Goal: Task Accomplishment & Management: Complete application form

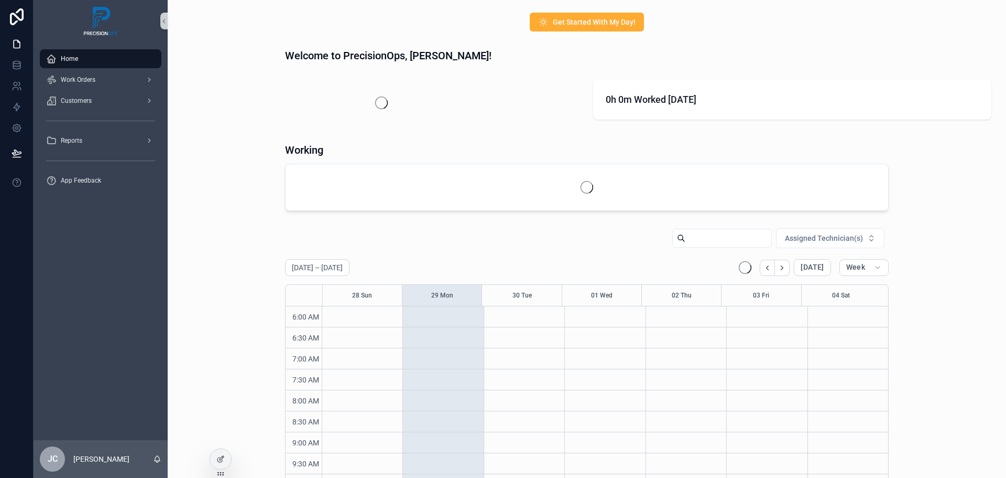
scroll to position [252, 0]
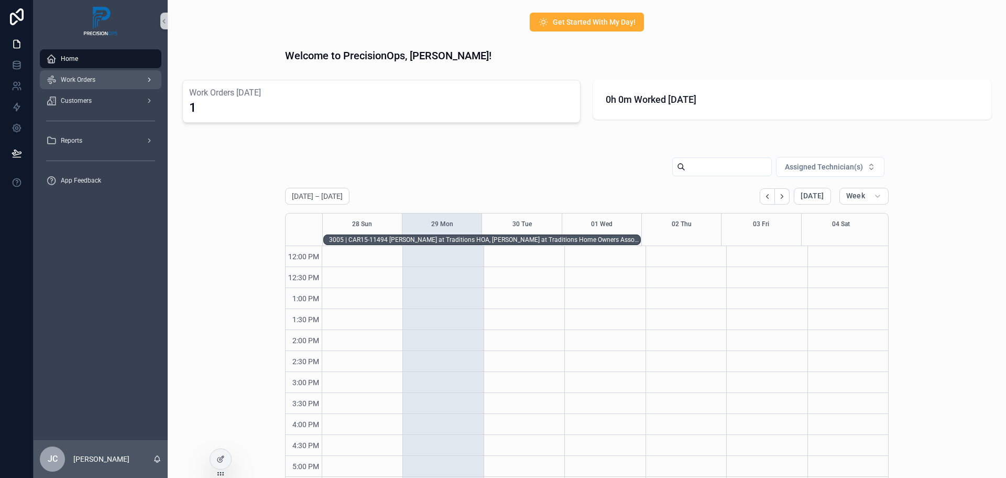
click at [86, 80] on span "Work Orders" at bounding box center [78, 79] width 35 height 8
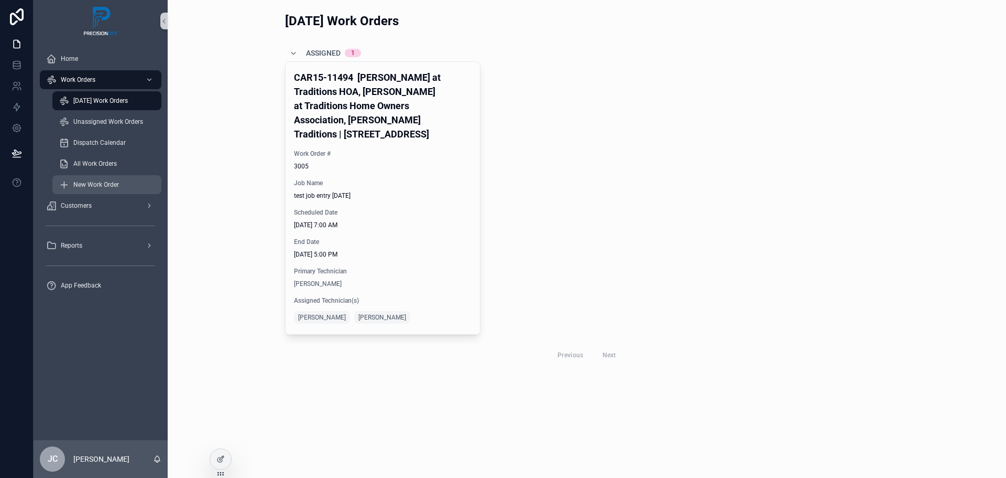
click at [105, 185] on span "New Work Order" at bounding box center [96, 184] width 46 height 8
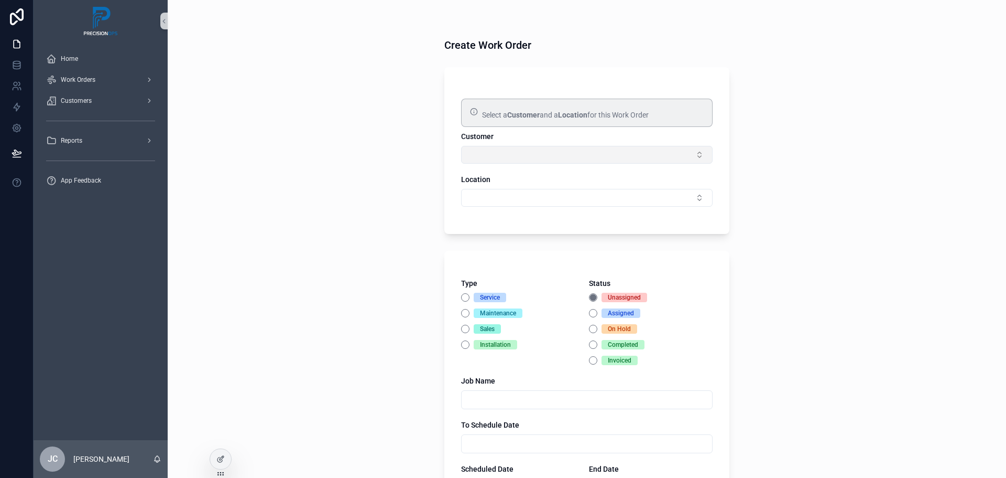
click at [696, 158] on button "Select Button" at bounding box center [587, 155] width 252 height 18
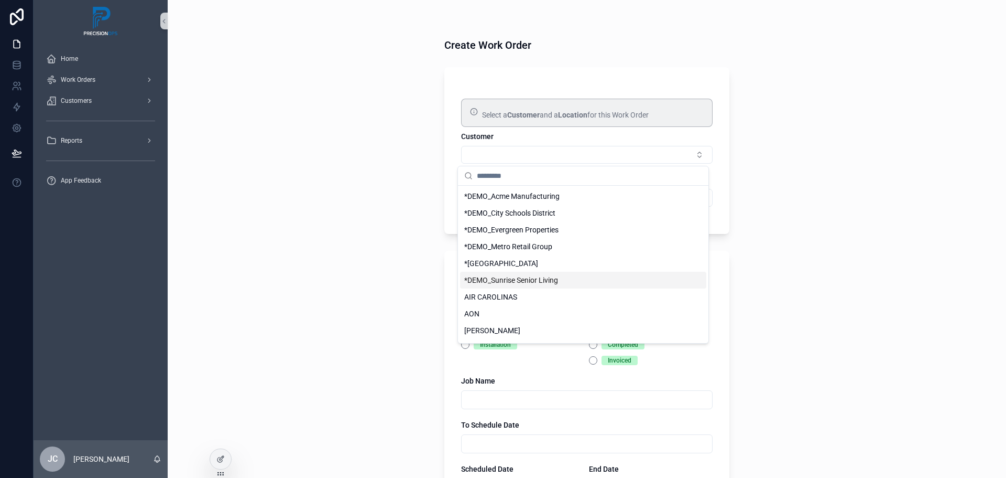
click at [801, 213] on div "Create Work Order Select a Customer and a Location for this Work Order Customer…" at bounding box center [587, 239] width 839 height 478
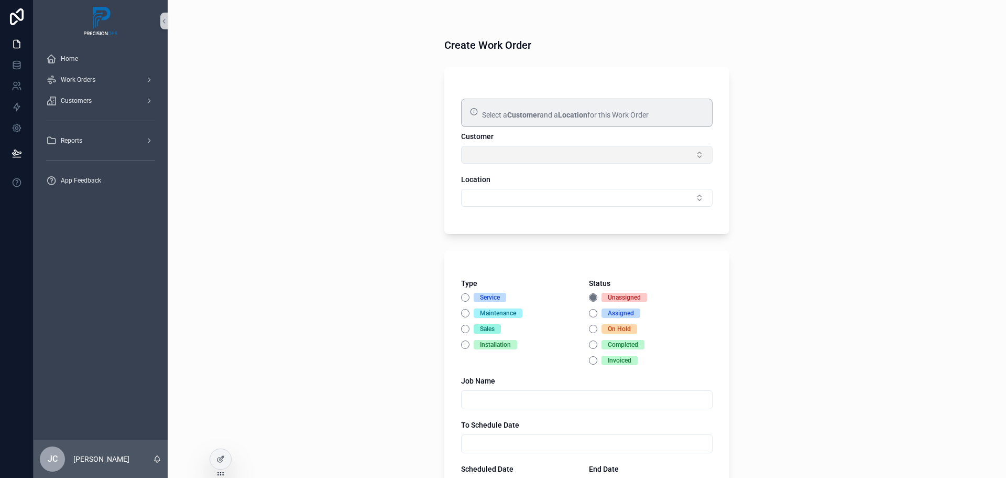
click at [668, 157] on button "Select Button" at bounding box center [587, 155] width 252 height 18
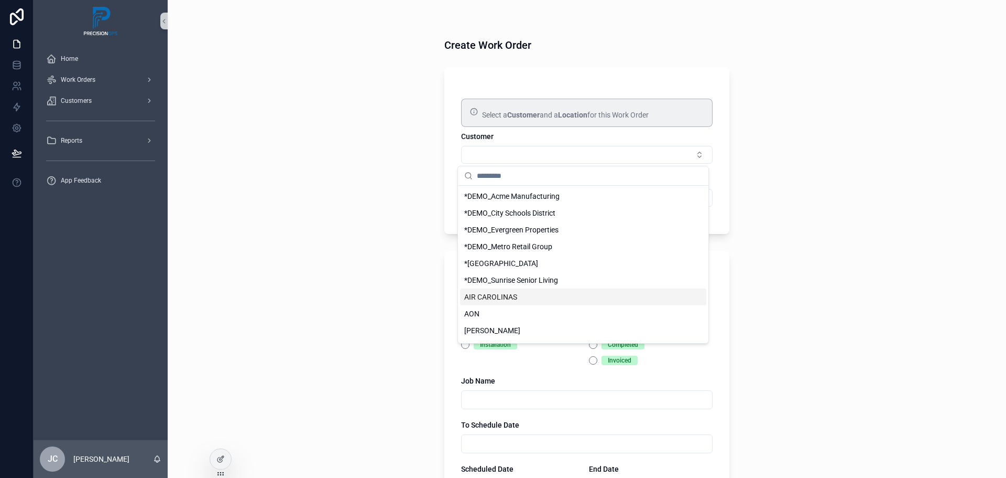
click at [518, 297] on div "AIR CAROLINAS" at bounding box center [583, 296] width 246 height 17
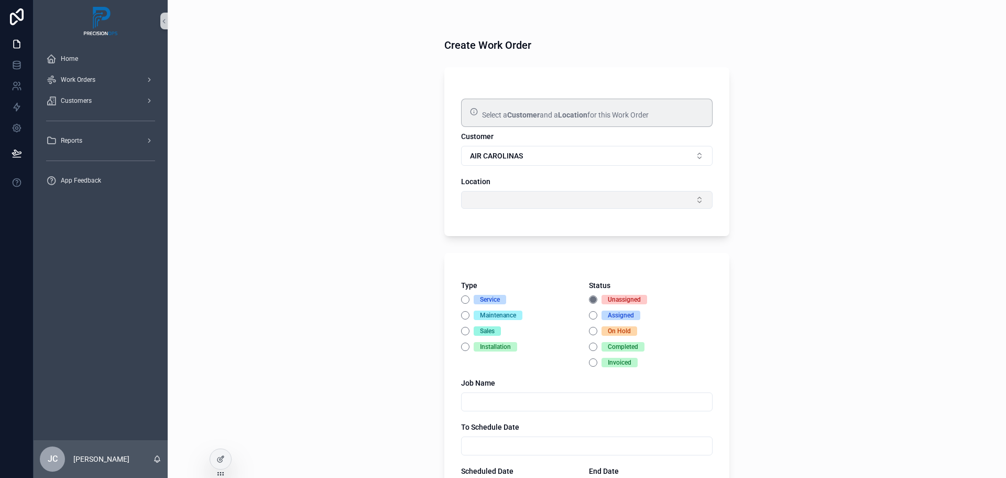
click at [689, 204] on button "Select Button" at bounding box center [587, 200] width 252 height 18
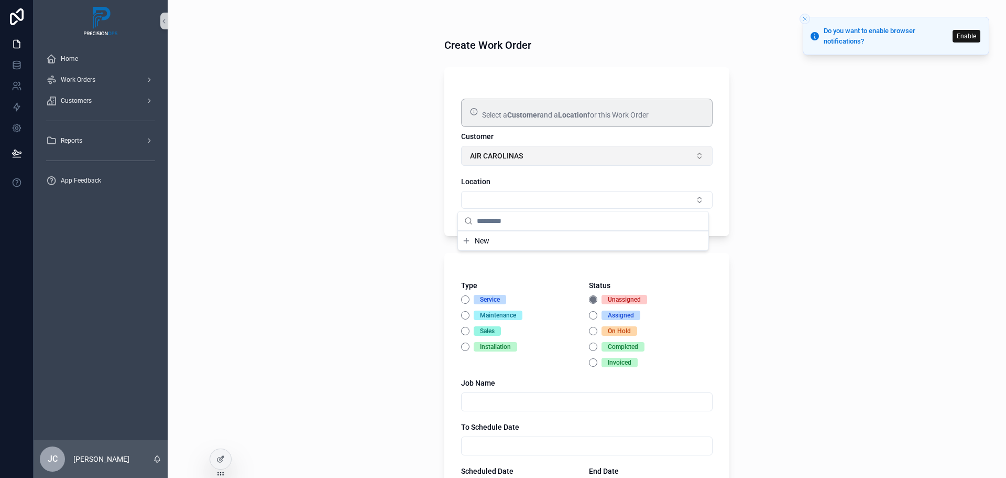
click at [694, 158] on button "AIR CAROLINAS" at bounding box center [587, 156] width 252 height 20
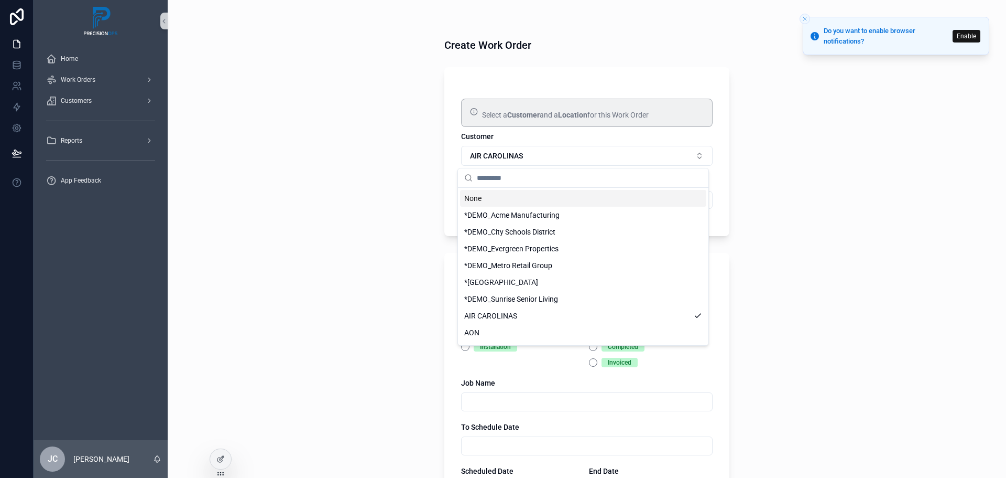
click at [480, 203] on div "None" at bounding box center [583, 198] width 246 height 17
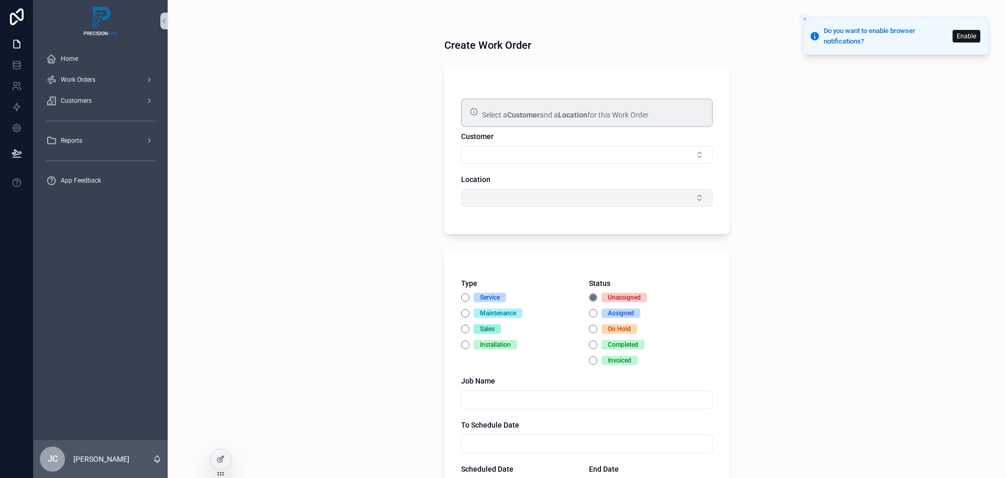
click at [694, 198] on button "Select Button" at bounding box center [587, 198] width 252 height 18
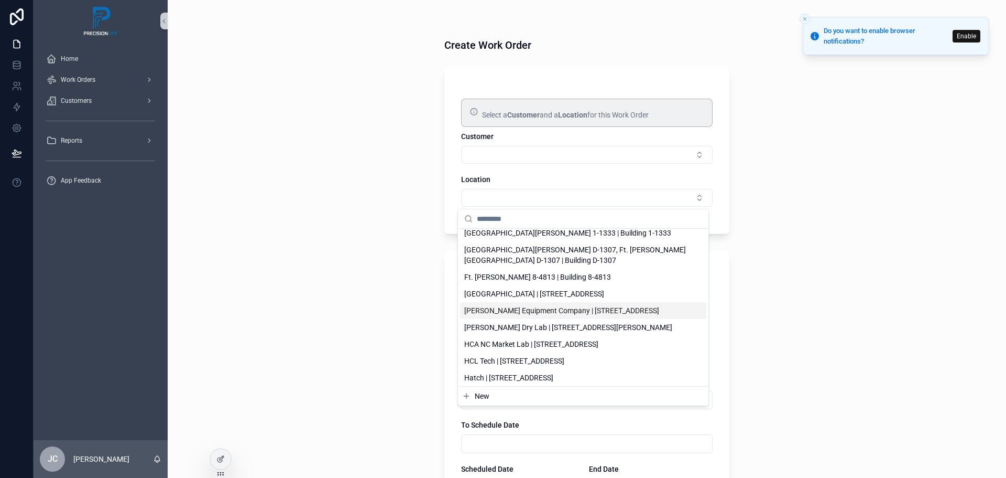
scroll to position [1036, 0]
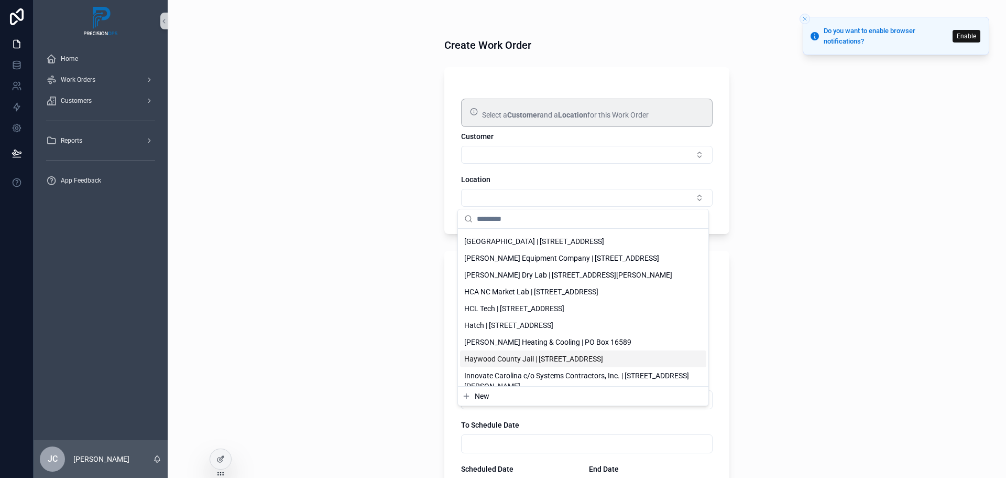
click at [580, 353] on span "Haywood County Jail | [STREET_ADDRESS]" at bounding box center [533, 358] width 139 height 10
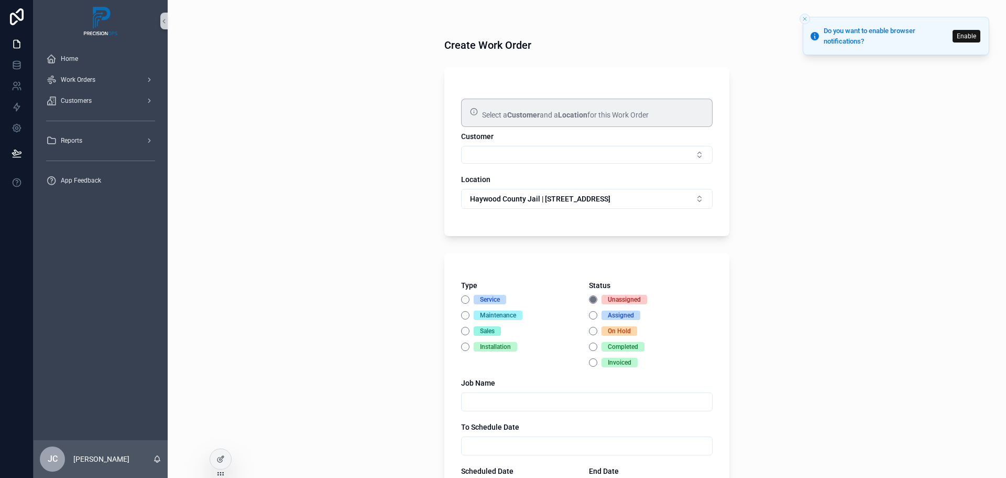
click at [803, 18] on icon "Close toast" at bounding box center [805, 19] width 6 height 6
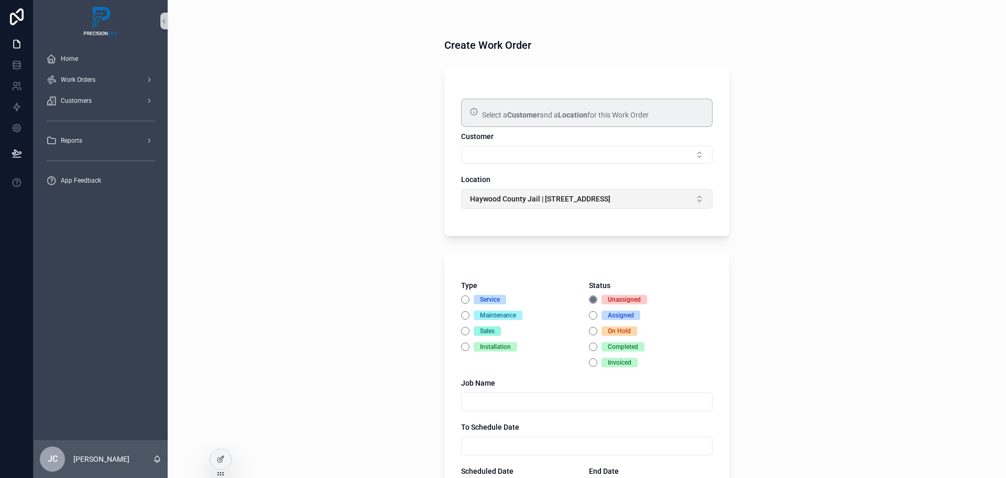
click at [660, 200] on button "Haywood County Jail | [STREET_ADDRESS]" at bounding box center [587, 199] width 252 height 20
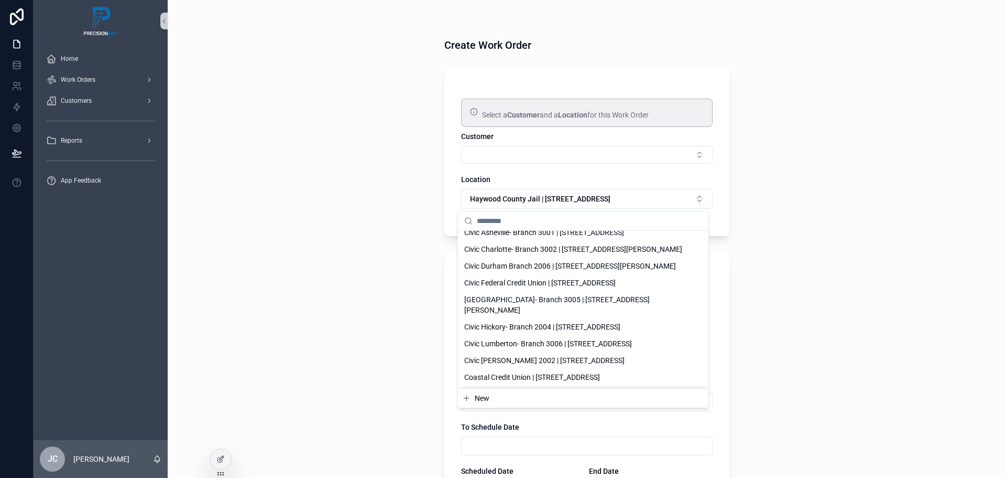
scroll to position [524, 0]
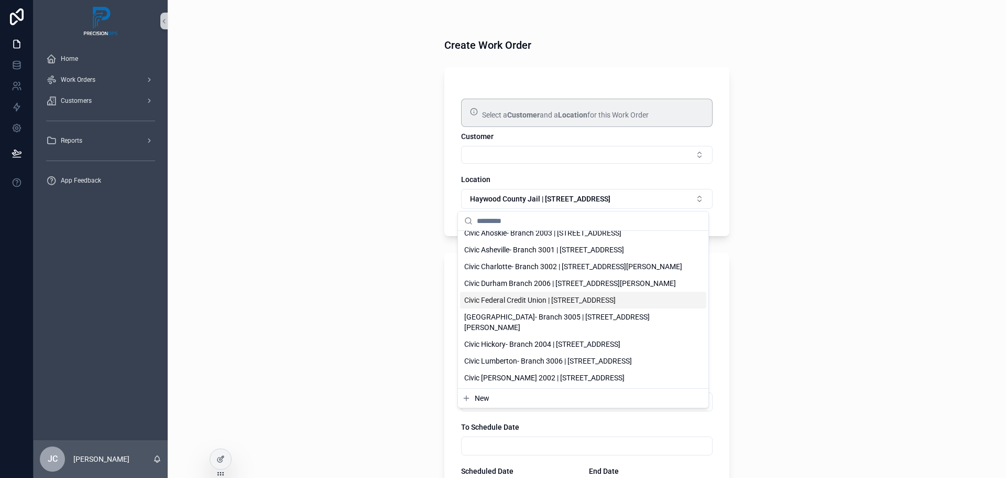
click at [576, 295] on span "Civic Federal Credit Union | [STREET_ADDRESS]" at bounding box center [539, 300] width 151 height 10
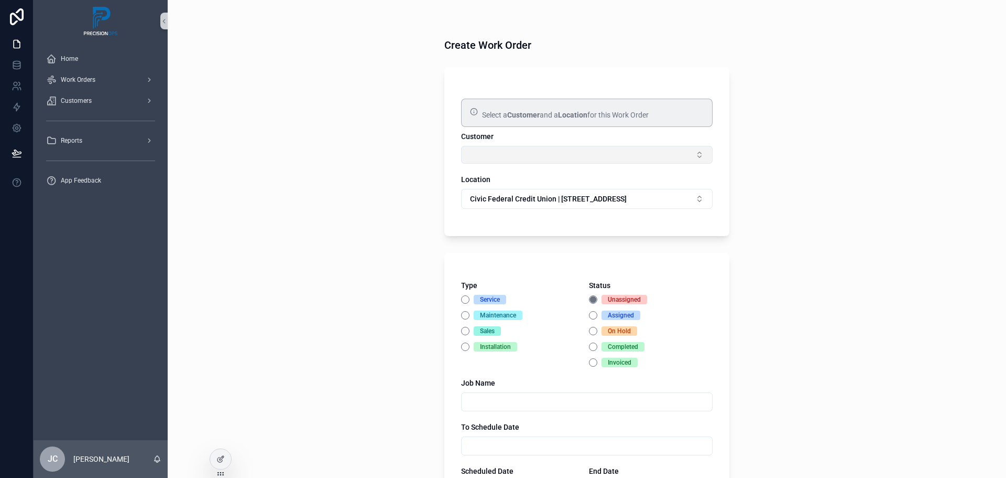
click at [677, 157] on button "Select Button" at bounding box center [587, 155] width 252 height 18
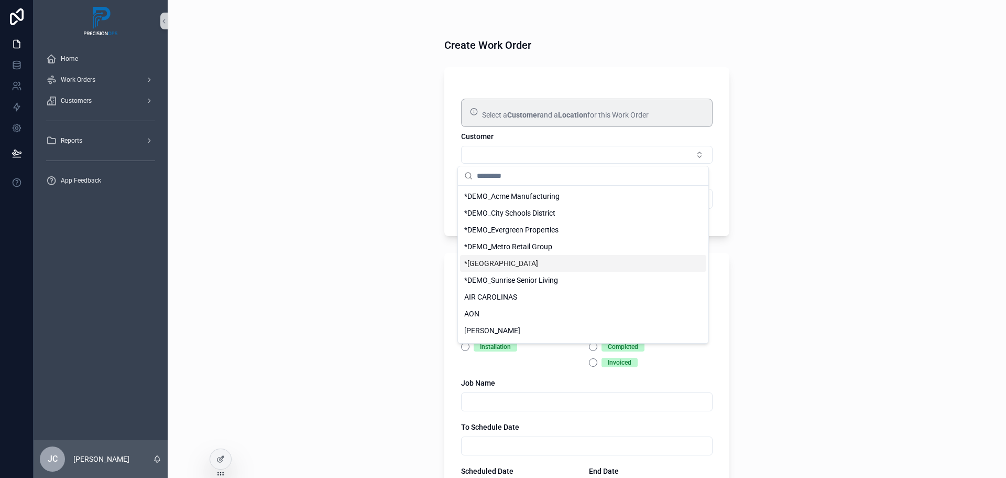
click at [756, 181] on div "Create Work Order Select a Customer and a Location for this Work Order Customer…" at bounding box center [587, 239] width 839 height 478
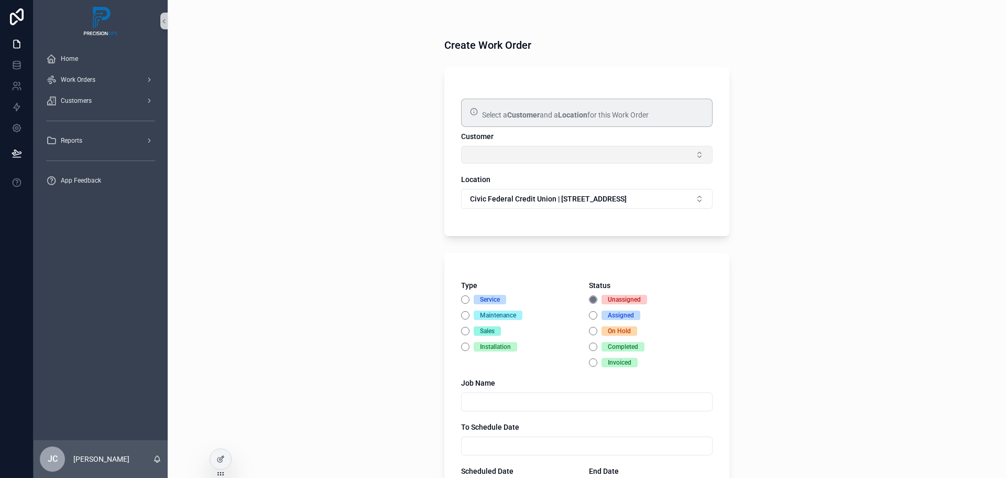
click at [689, 155] on button "Select Button" at bounding box center [587, 155] width 252 height 18
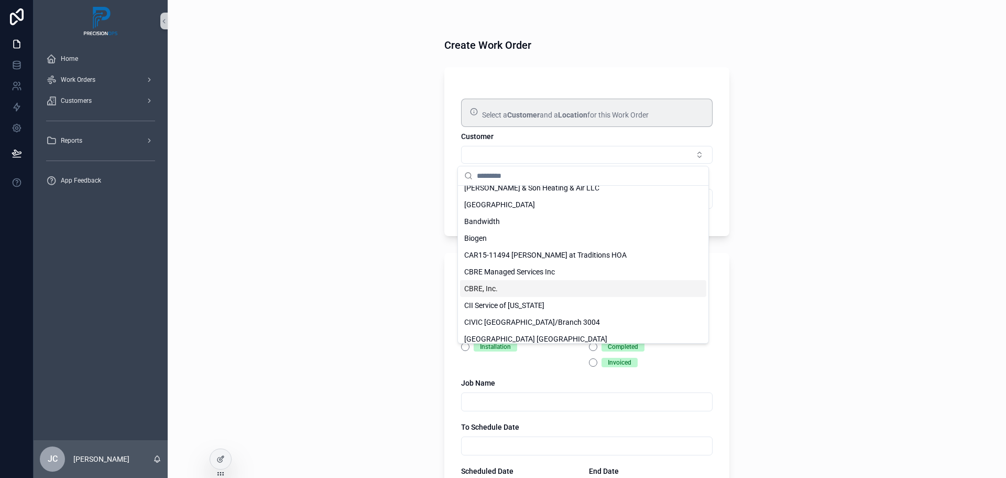
scroll to position [262, 0]
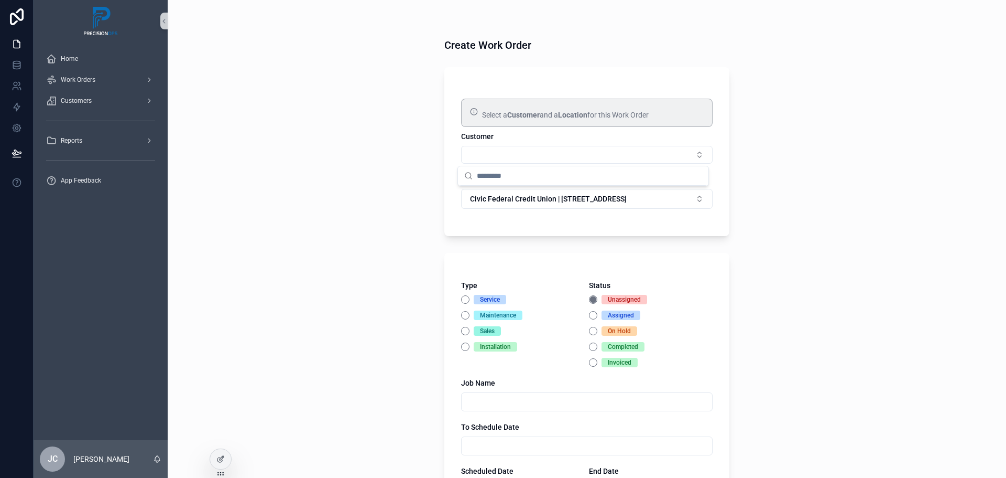
drag, startPoint x: 609, startPoint y: 291, endPoint x: 774, endPoint y: 319, distance: 167.4
click at [774, 319] on div "Create Work Order Select a Customer and a Location for this Work Order Customer…" at bounding box center [587, 239] width 839 height 478
click at [687, 156] on button "Select Button" at bounding box center [587, 155] width 252 height 18
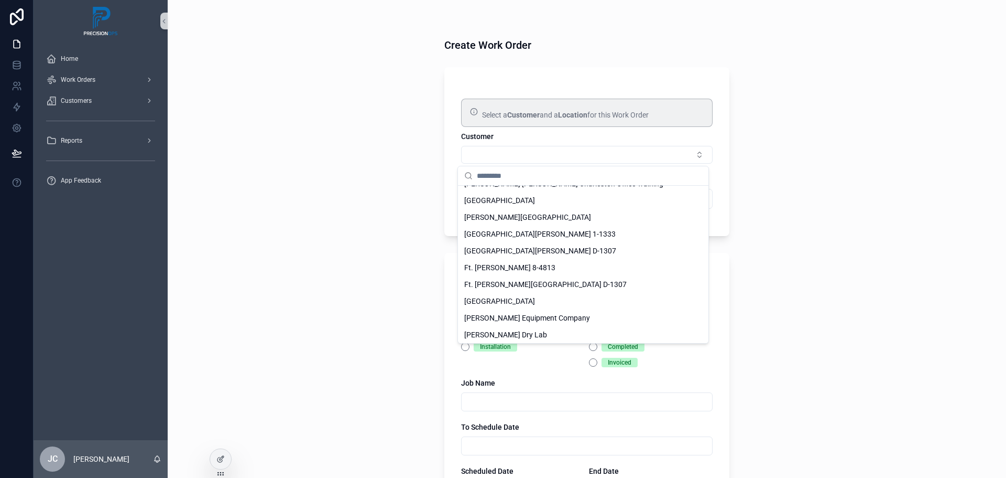
scroll to position [921, 0]
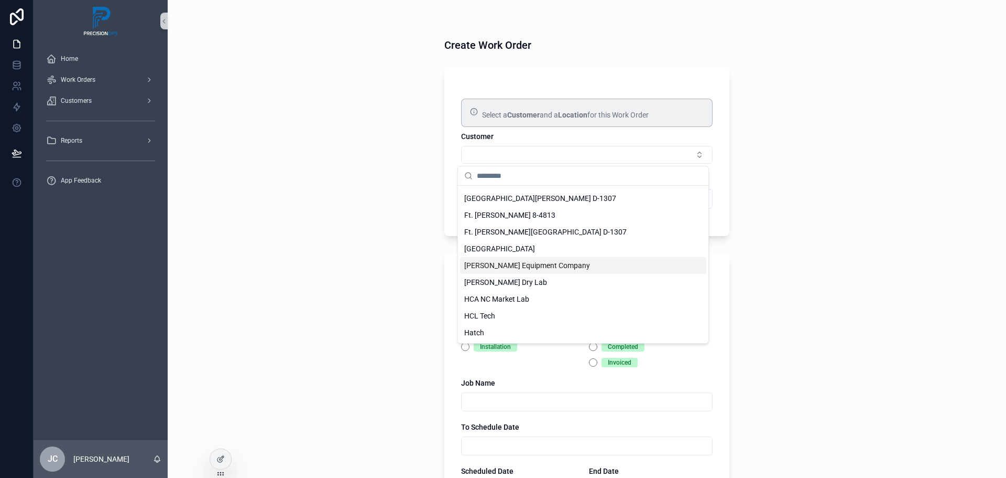
click at [566, 264] on span "[PERSON_NAME] Equipment Company" at bounding box center [527, 265] width 126 height 10
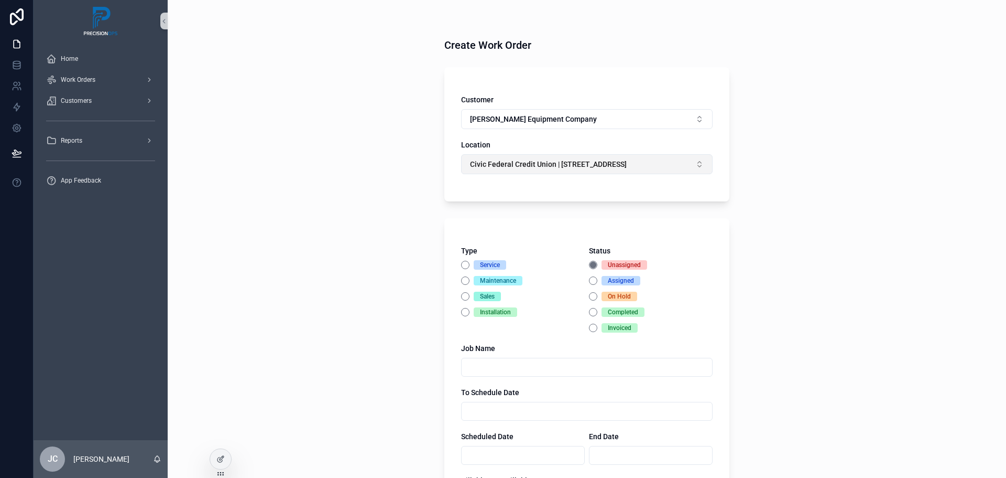
click at [688, 165] on button "Civic Federal Credit Union | [STREET_ADDRESS]" at bounding box center [587, 164] width 252 height 20
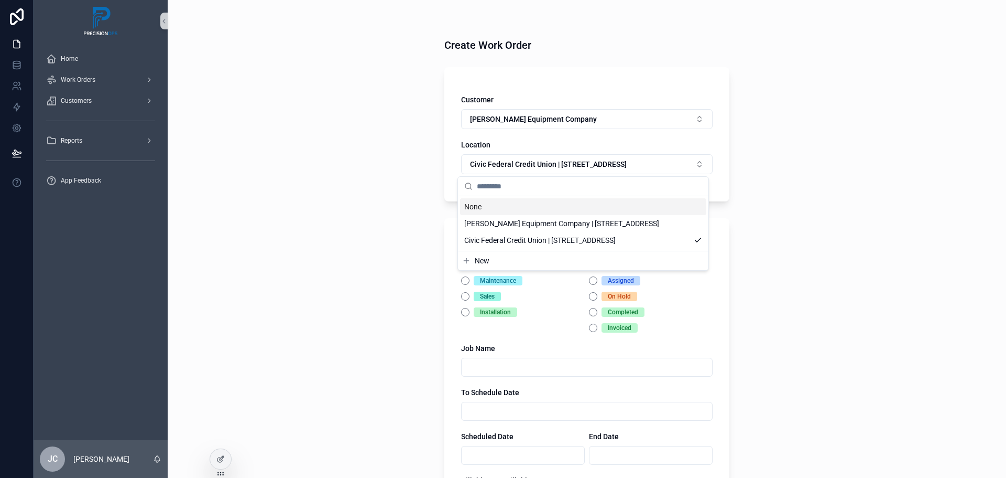
click at [537, 211] on div "None" at bounding box center [583, 206] width 246 height 17
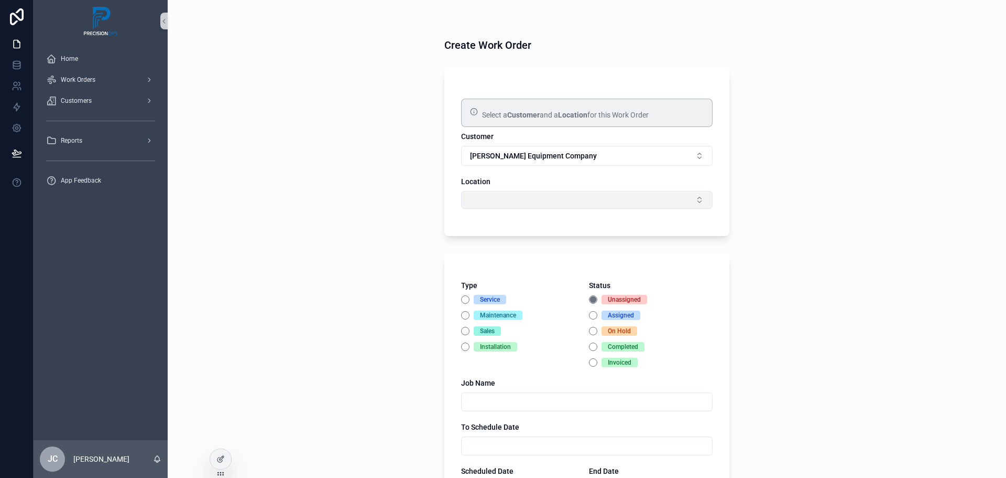
click at [694, 204] on button "Select Button" at bounding box center [587, 200] width 252 height 18
type input "*"
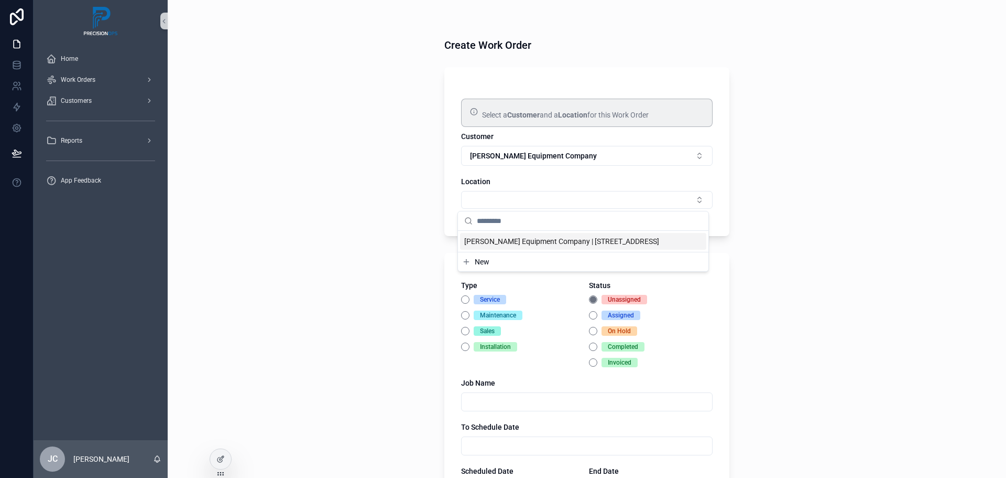
click at [340, 203] on div "Create Work Order Select a Customer and a Location for this Work Order Customer…" at bounding box center [587, 239] width 839 height 478
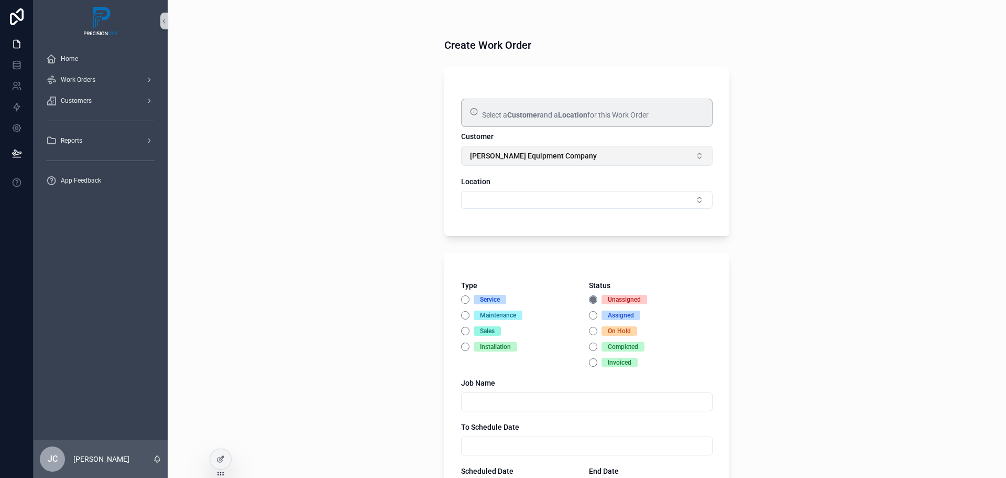
click at [693, 153] on button "[PERSON_NAME] Equipment Company" at bounding box center [587, 156] width 252 height 20
type input "*"
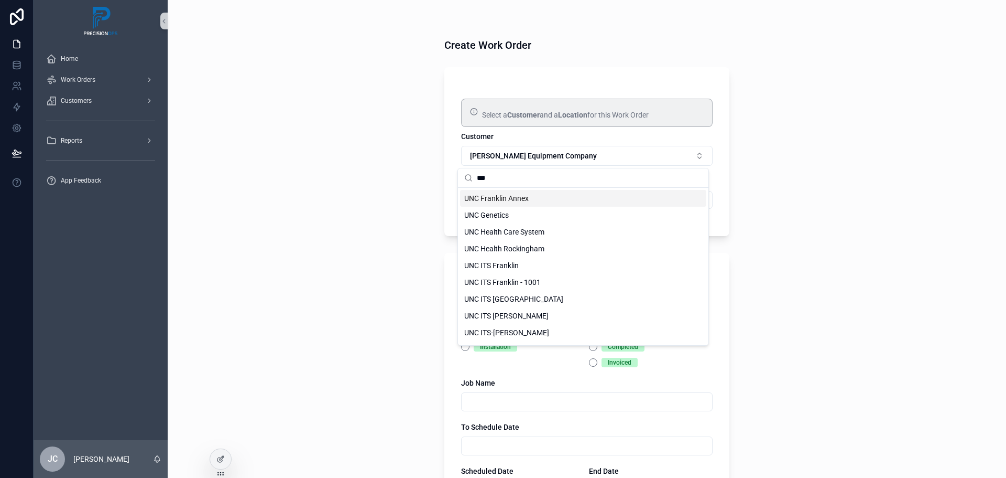
type input "***"
click at [436, 183] on div "Create Work Order Select a Customer and a Location for this Work Order Customer…" at bounding box center [587, 443] width 302 height 887
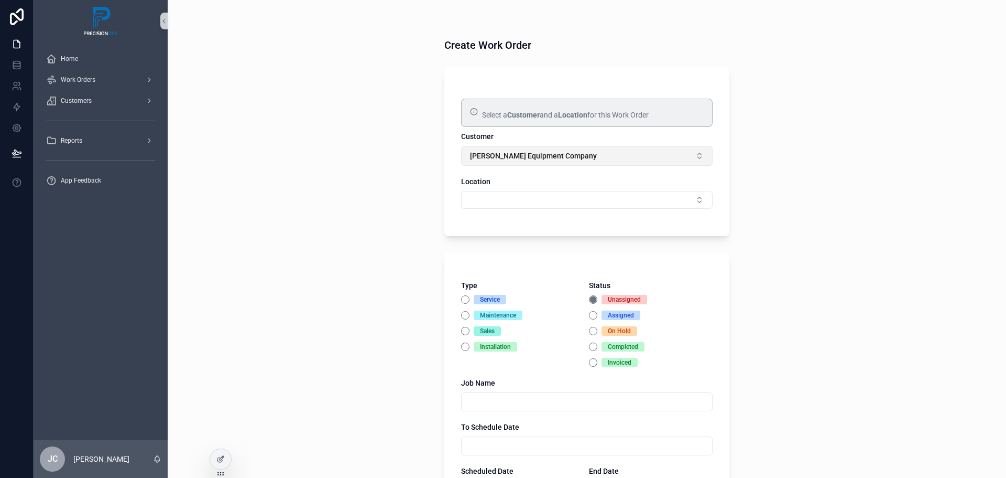
click at [696, 159] on button "[PERSON_NAME] Equipment Company" at bounding box center [587, 156] width 252 height 20
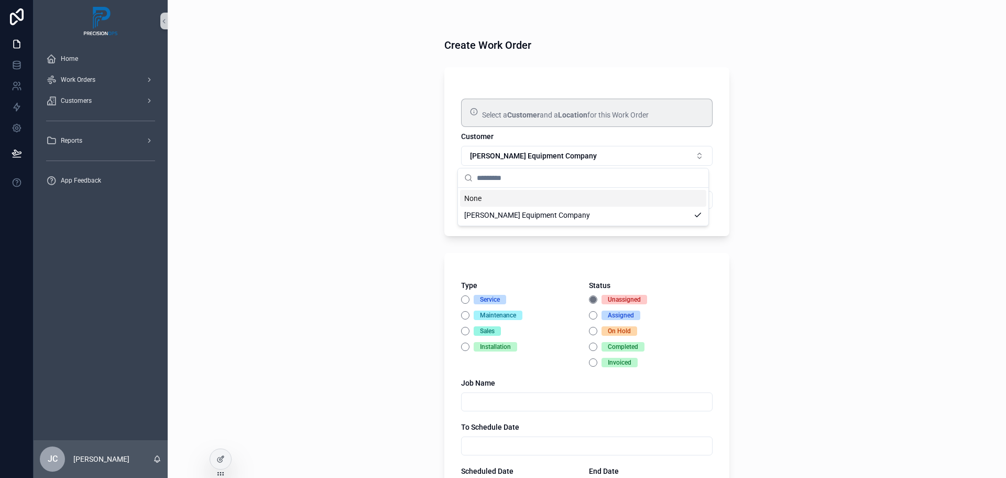
click at [386, 153] on div "Create Work Order Select a Customer and a Location for this Work Order Customer…" at bounding box center [587, 239] width 839 height 478
click at [691, 200] on button "Select Button" at bounding box center [587, 200] width 252 height 18
type input "*"
type input "********"
click at [567, 156] on span "[PERSON_NAME] Equipment Company" at bounding box center [533, 155] width 127 height 10
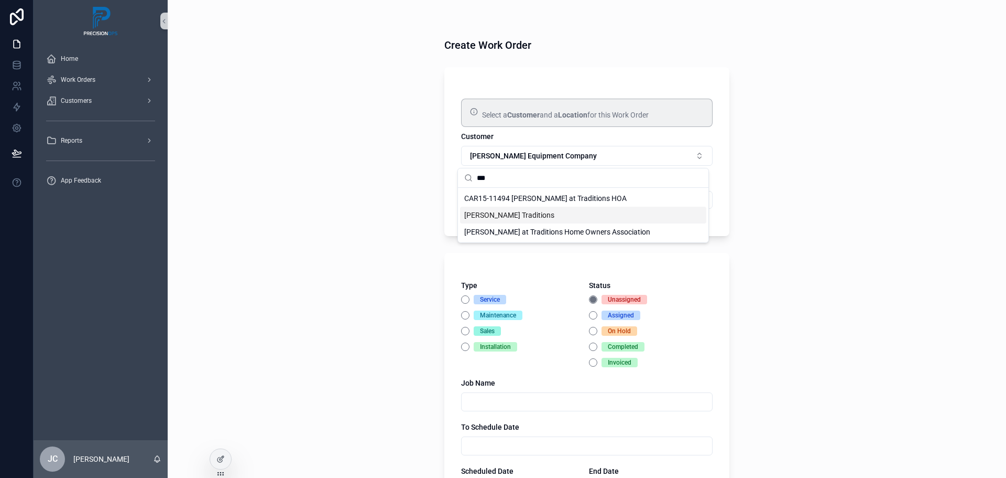
type input "***"
click at [398, 133] on div "Create Work Order Select a Customer and a Location for this Work Order Customer…" at bounding box center [587, 239] width 839 height 478
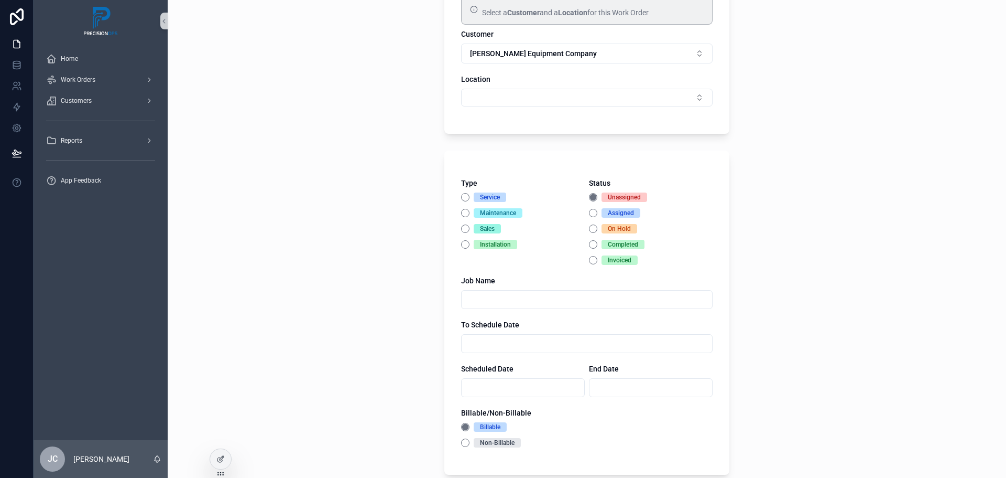
scroll to position [105, 0]
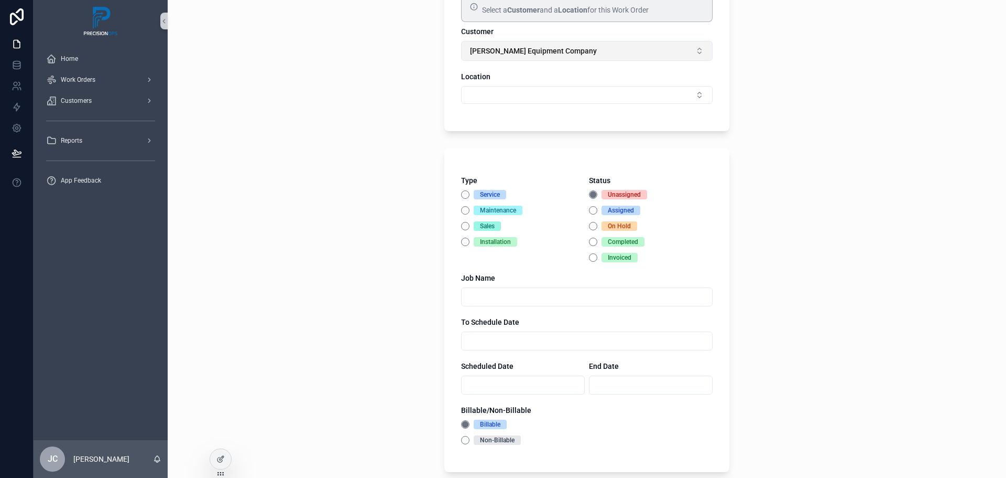
click at [547, 55] on span "[PERSON_NAME] Equipment Company" at bounding box center [533, 51] width 127 height 10
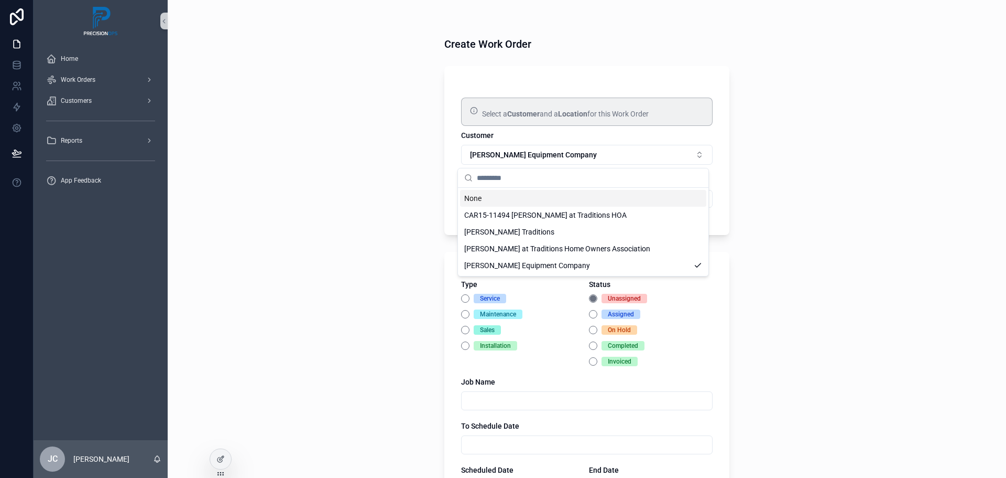
scroll to position [0, 0]
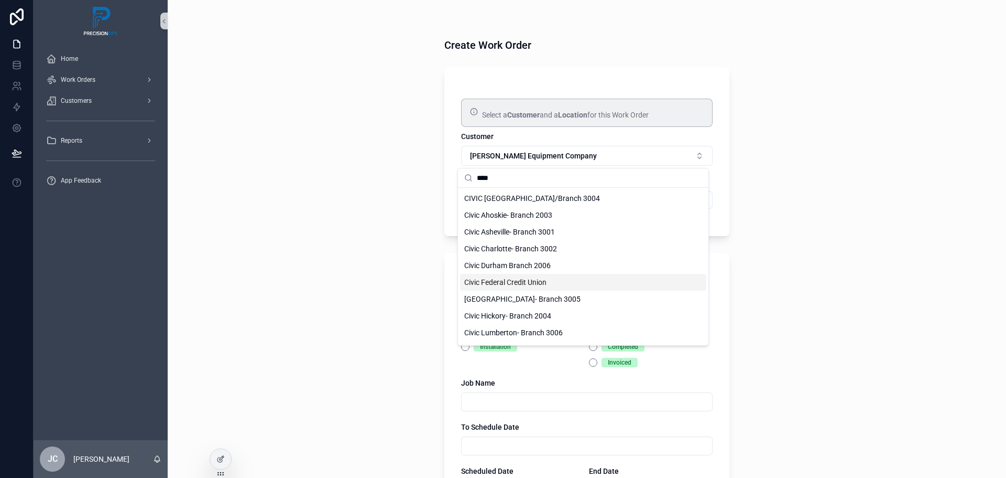
type input "****"
click at [525, 285] on span "Civic Federal Credit Union" at bounding box center [505, 282] width 82 height 10
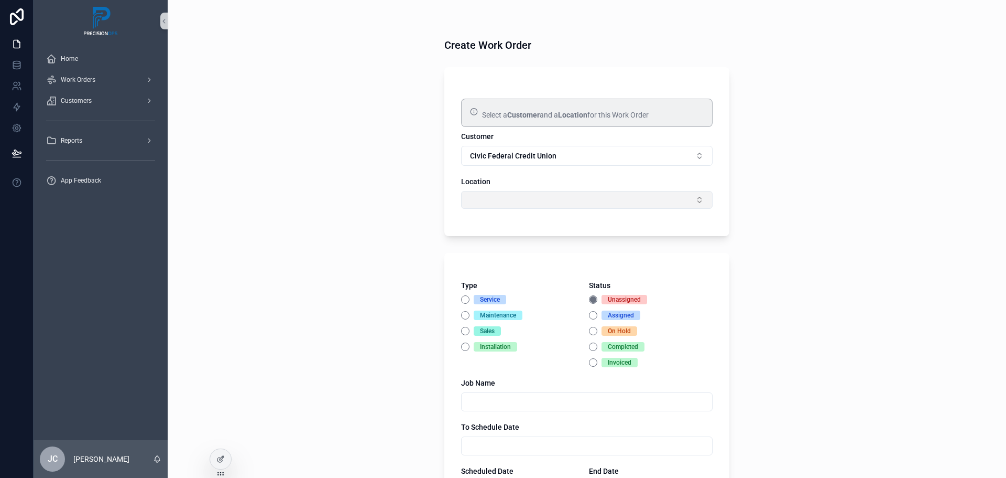
click at [534, 198] on button "Select Button" at bounding box center [587, 200] width 252 height 18
type input "****"
click at [531, 244] on span "Civic Federal Credit Union | [STREET_ADDRESS]" at bounding box center [539, 241] width 151 height 10
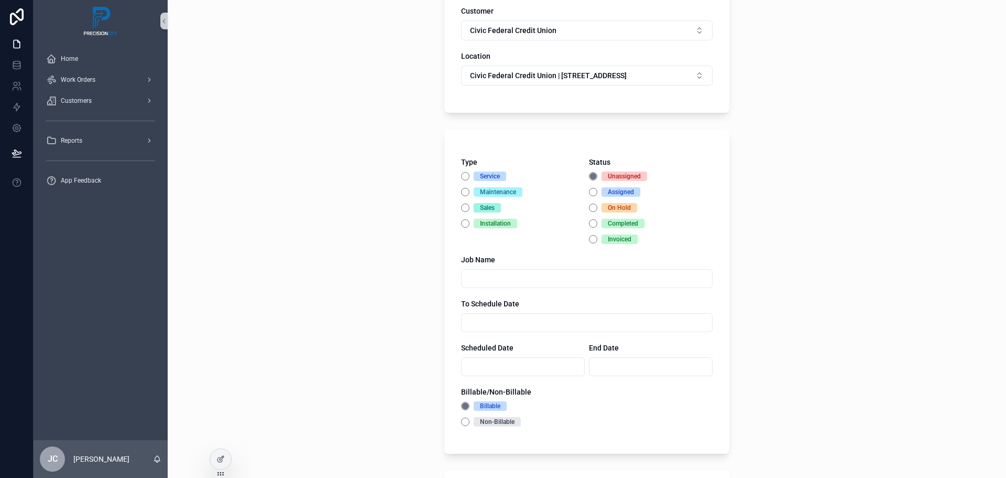
scroll to position [105, 0]
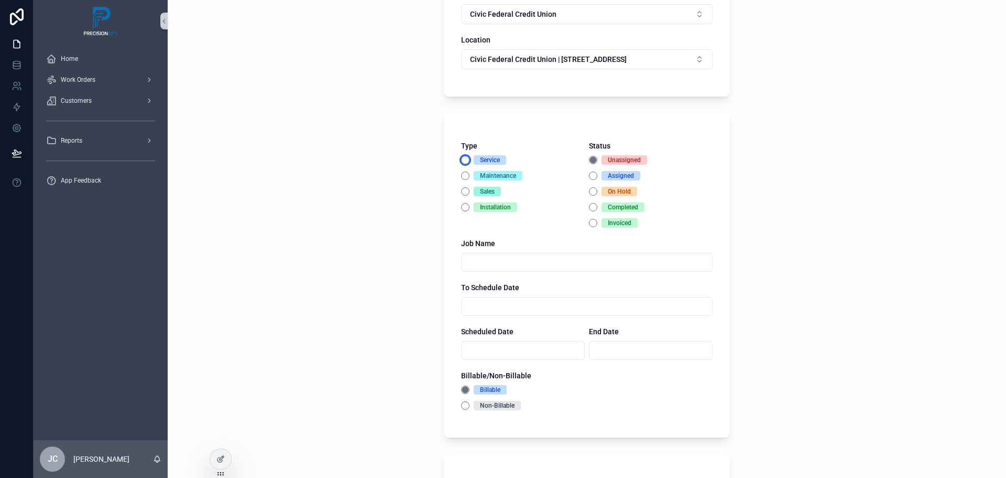
click at [462, 161] on button "Service" at bounding box center [465, 160] width 8 height 8
click at [491, 261] on input "scrollable content" at bounding box center [587, 262] width 251 height 15
type input "**********"
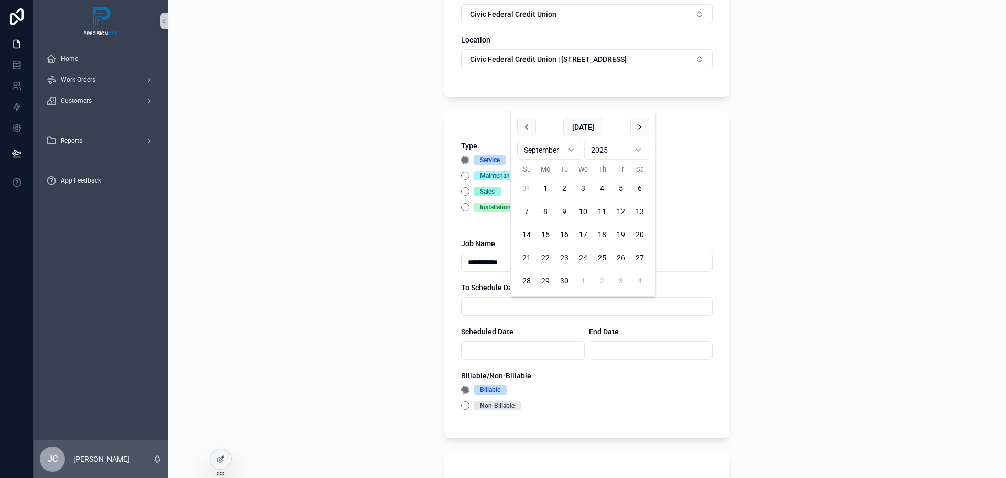
click at [545, 281] on button "29" at bounding box center [545, 280] width 19 height 19
click at [511, 305] on input "*********" at bounding box center [587, 306] width 251 height 15
type input "*"
click at [464, 348] on input "scrollable content" at bounding box center [523, 350] width 123 height 15
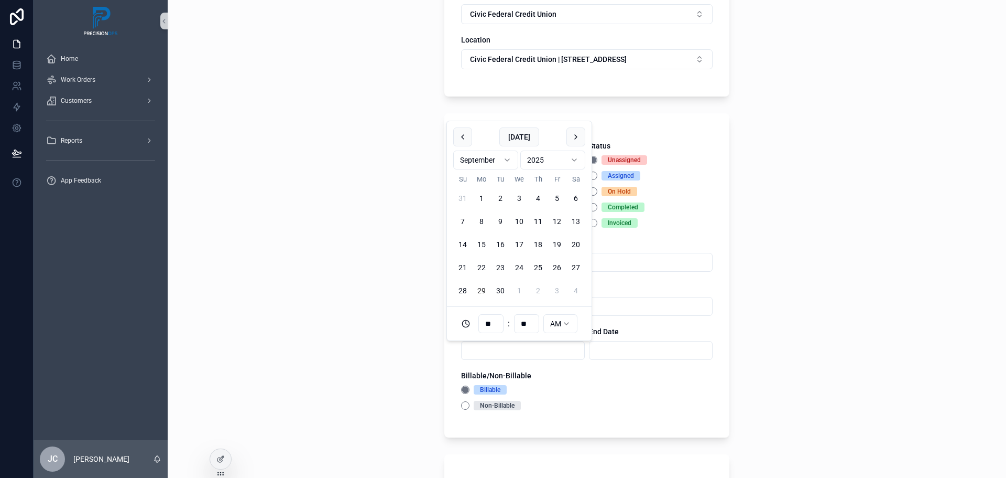
click at [383, 290] on div "**********" at bounding box center [587, 134] width 839 height 478
click at [470, 353] on input "scrollable content" at bounding box center [523, 350] width 123 height 15
click at [483, 290] on button "29" at bounding box center [481, 290] width 19 height 19
type input "**********"
click at [610, 347] on input "scrollable content" at bounding box center [651, 350] width 123 height 15
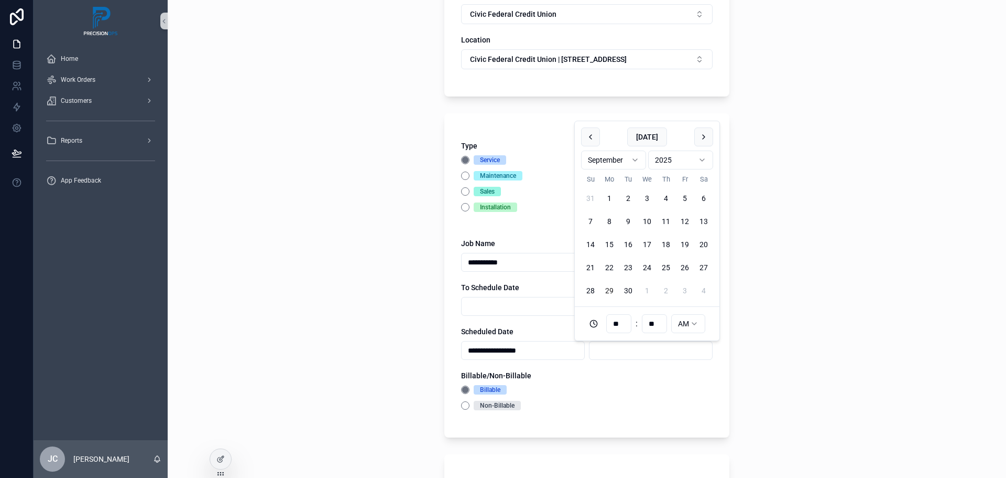
click at [610, 289] on button "29" at bounding box center [609, 290] width 19 height 19
type input "**********"
click at [654, 402] on div "Non-Billable" at bounding box center [587, 404] width 252 height 9
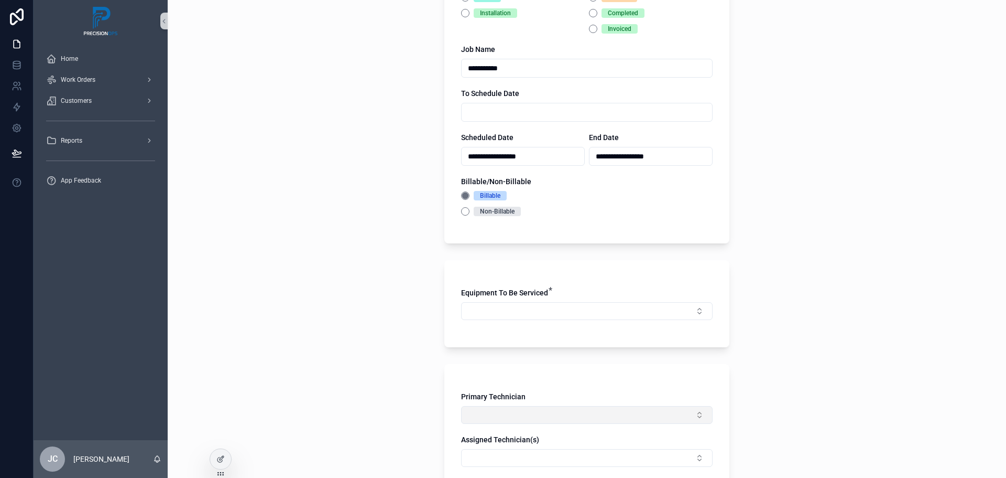
scroll to position [367, 0]
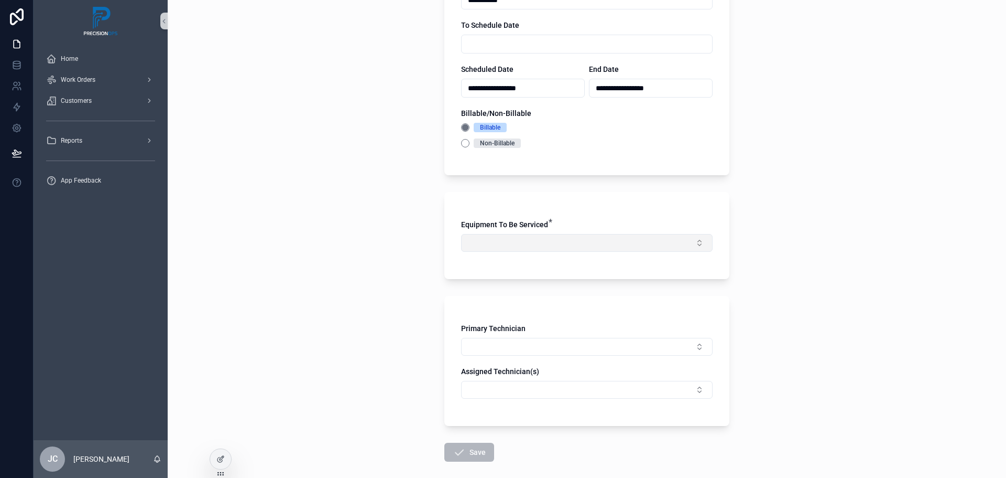
click at [696, 243] on button "Select Button" at bounding box center [587, 243] width 252 height 18
click at [603, 351] on button "Select Button" at bounding box center [587, 347] width 252 height 18
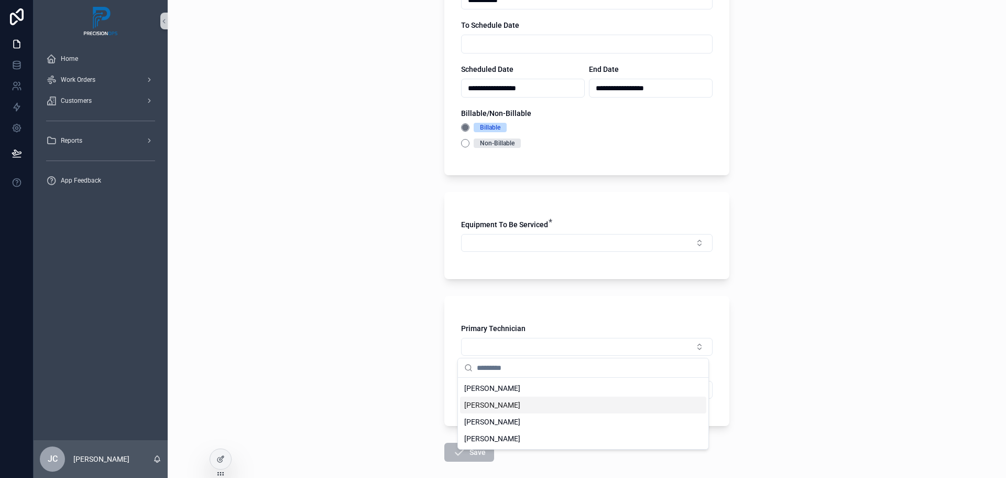
click at [506, 405] on span "[PERSON_NAME]" at bounding box center [492, 404] width 56 height 10
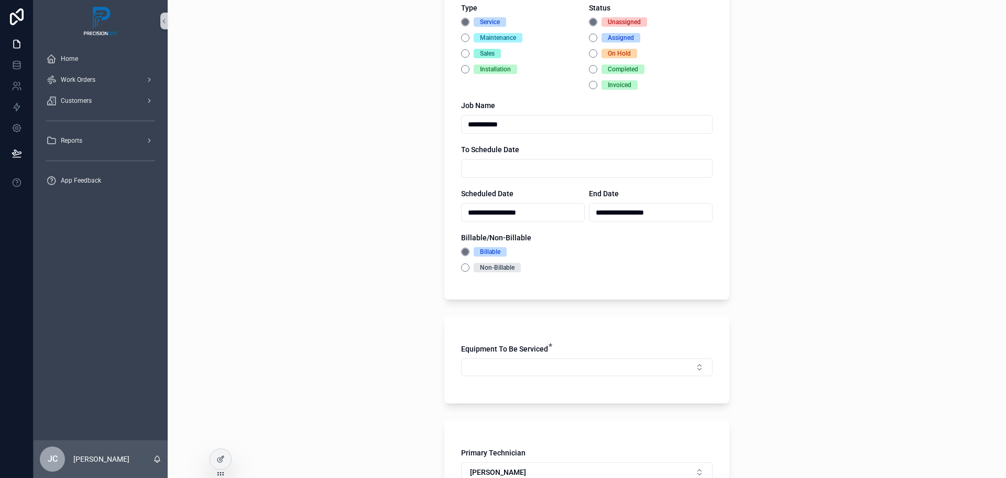
scroll to position [263, 0]
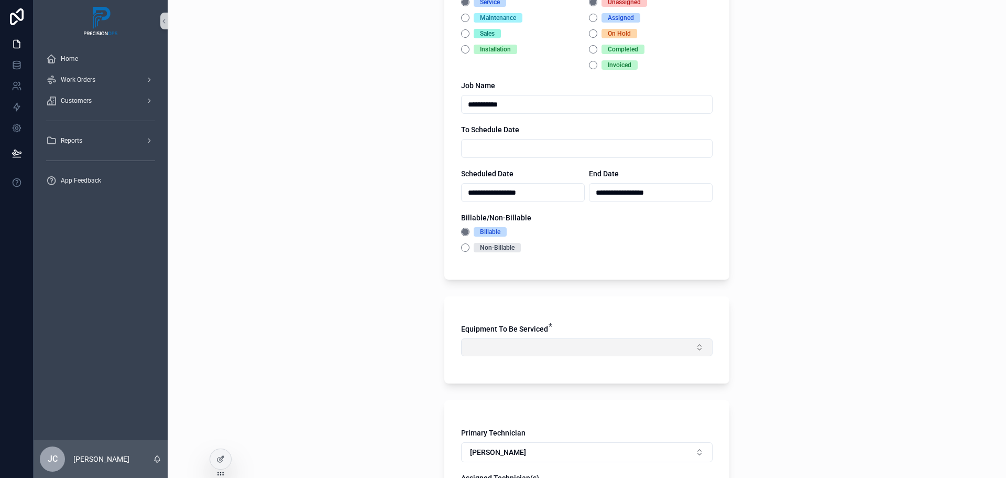
click at [644, 346] on button "Select Button" at bounding box center [587, 347] width 252 height 18
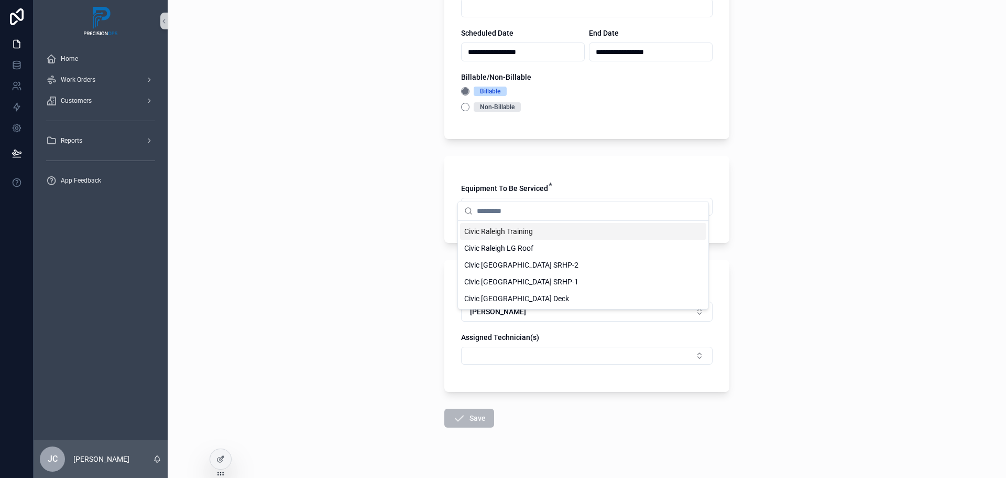
scroll to position [420, 0]
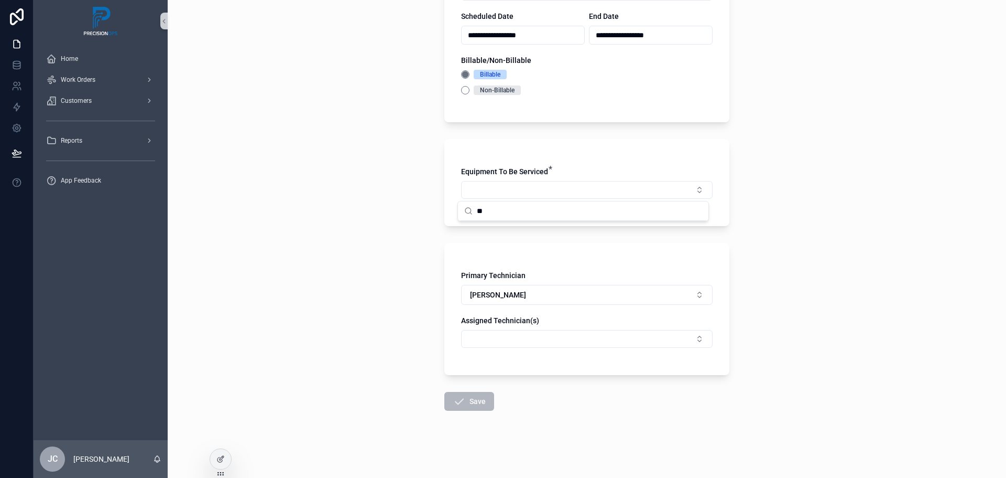
type input "*"
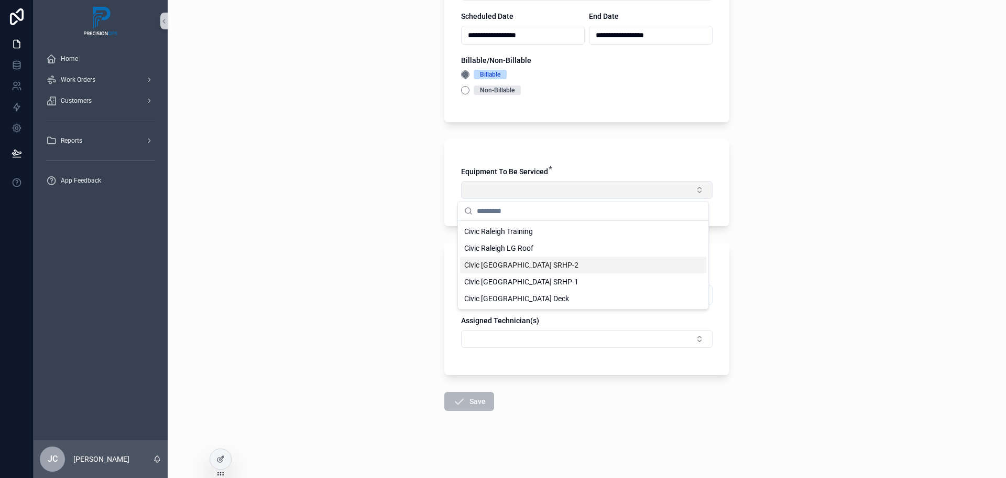
click at [488, 191] on button "Select Button" at bounding box center [587, 190] width 252 height 18
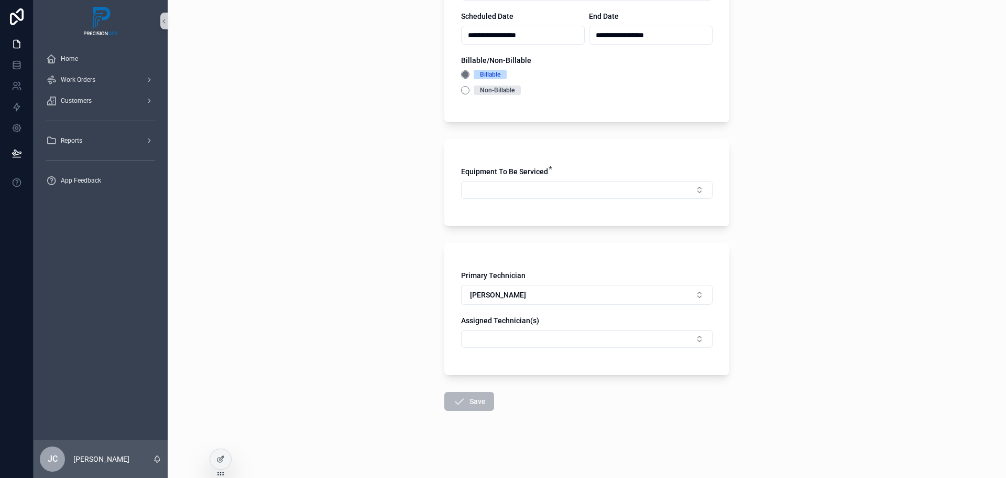
click at [478, 400] on span "Save" at bounding box center [470, 401] width 50 height 19
click at [521, 192] on button "Select Button" at bounding box center [587, 190] width 252 height 18
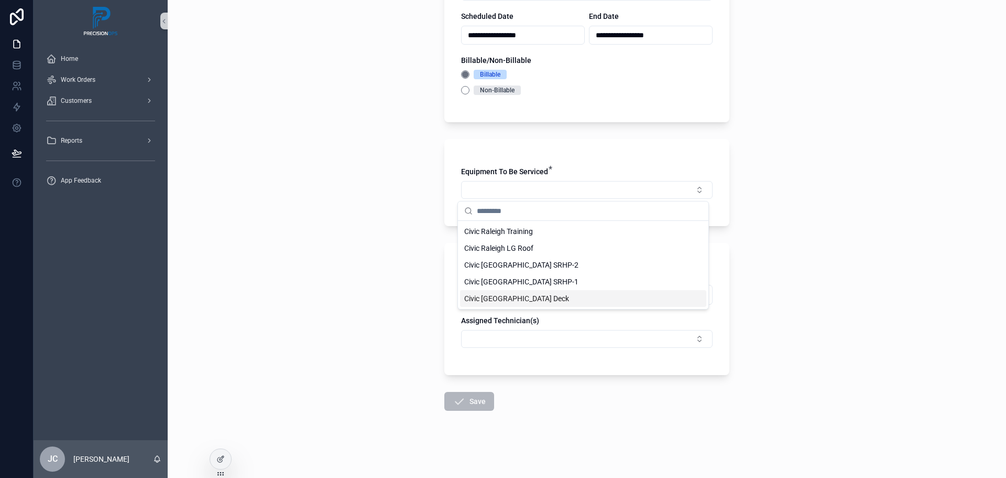
click at [532, 299] on span "Civic [GEOGRAPHIC_DATA] Deck" at bounding box center [516, 298] width 105 height 10
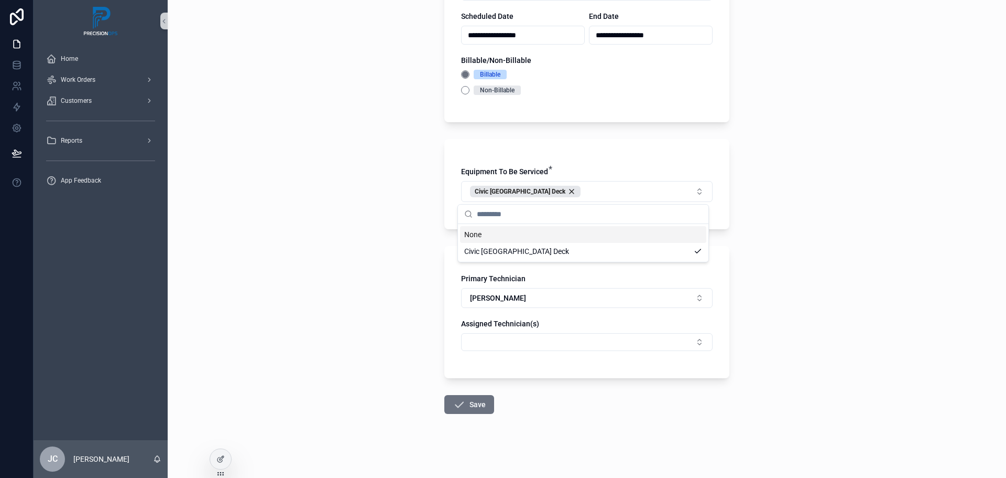
click at [597, 164] on div "Equipment To Be Serviced * [GEOGRAPHIC_DATA] Deck" at bounding box center [587, 184] width 285 height 90
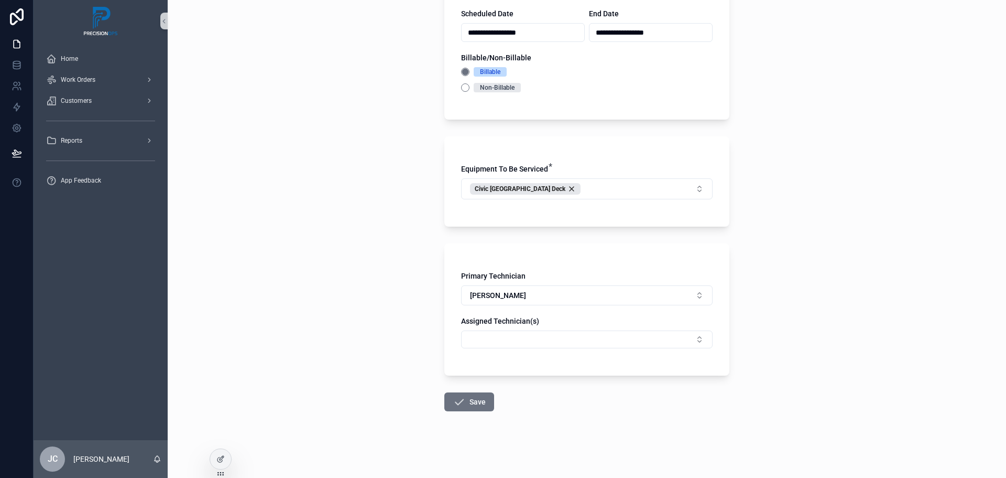
scroll to position [423, 0]
click at [481, 403] on button "Save" at bounding box center [470, 401] width 50 height 19
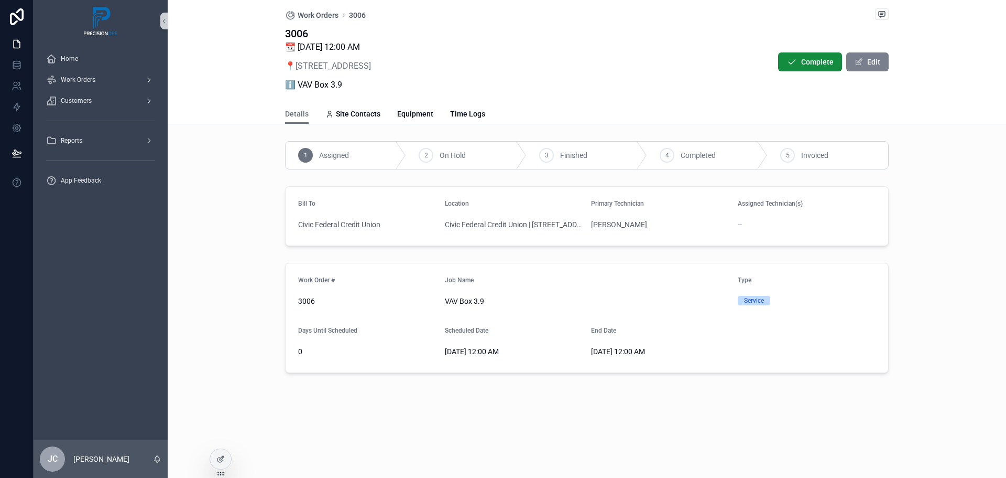
click at [876, 63] on button "Edit" at bounding box center [868, 61] width 42 height 19
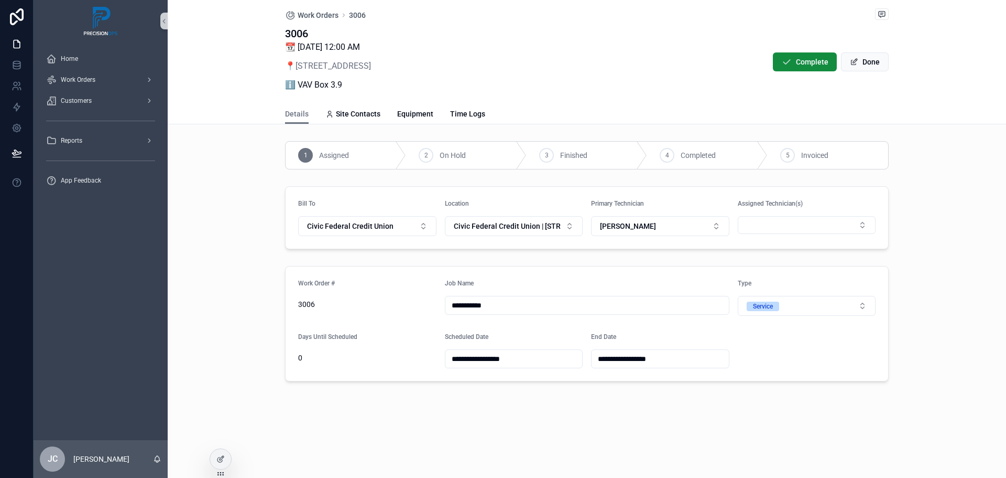
click at [533, 359] on input "**********" at bounding box center [514, 358] width 137 height 15
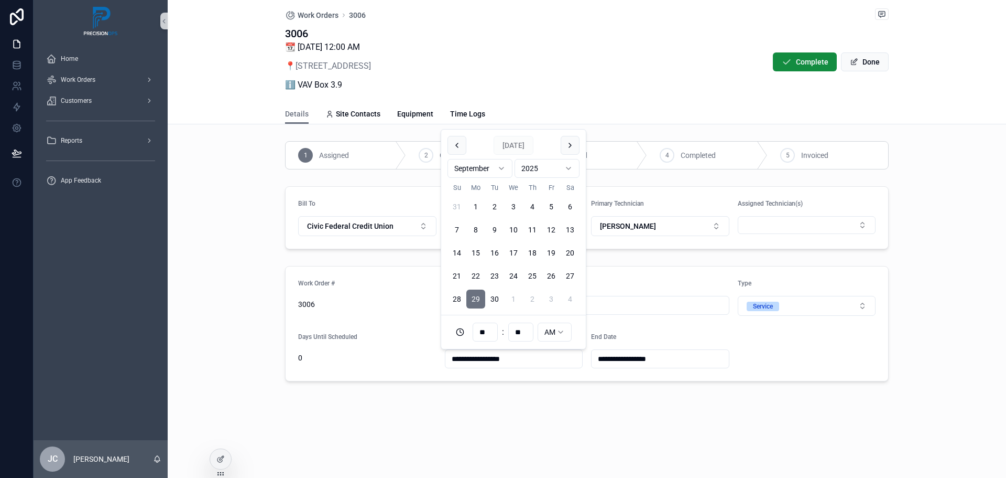
click at [486, 333] on input "**" at bounding box center [485, 331] width 24 height 15
click at [477, 278] on div "07" at bounding box center [485, 276] width 47 height 17
type input "**********"
type input "**"
click at [785, 358] on form "**********" at bounding box center [587, 323] width 603 height 114
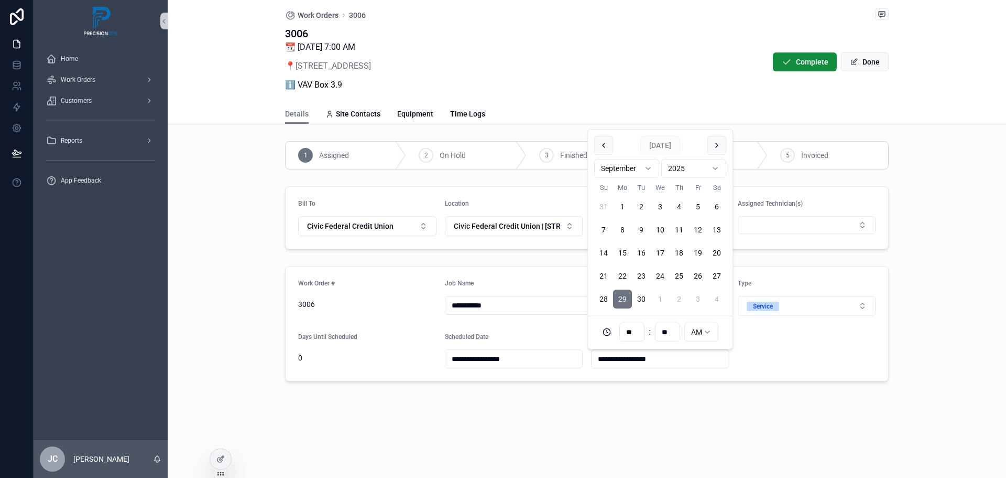
click at [655, 362] on input "**********" at bounding box center [660, 358] width 137 height 15
click at [633, 334] on input "**" at bounding box center [632, 331] width 24 height 15
click at [619, 278] on div "10" at bounding box center [632, 277] width 47 height 17
type input "**********"
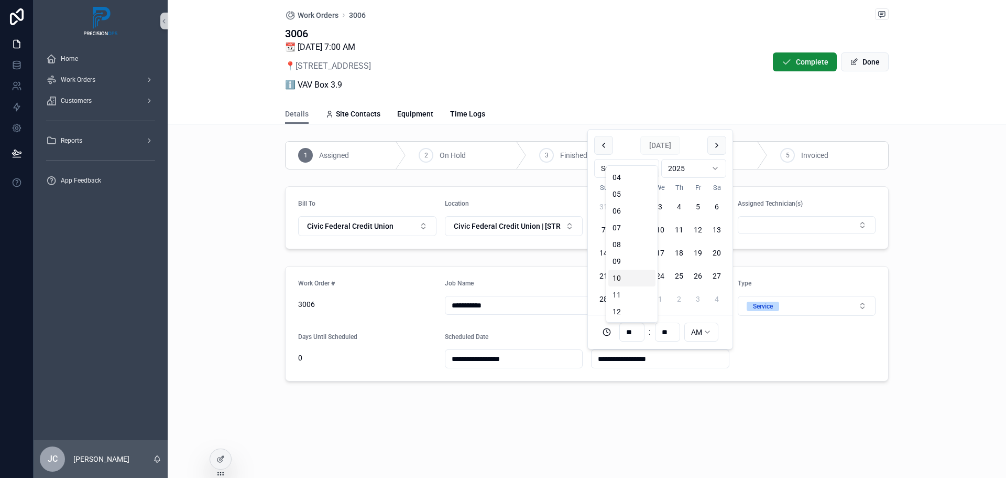
type input "**"
click at [800, 358] on form "**********" at bounding box center [587, 323] width 603 height 114
click at [363, 115] on span "Site Contacts" at bounding box center [358, 114] width 45 height 10
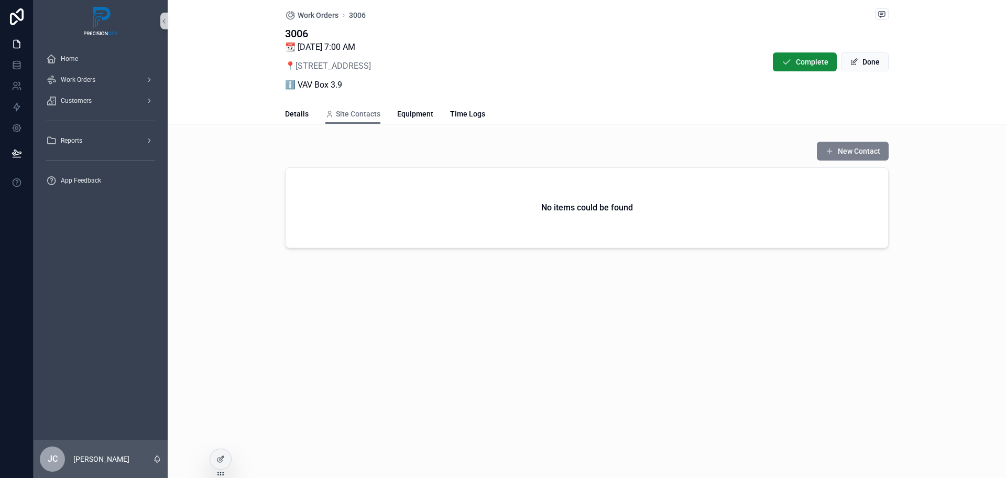
click at [844, 155] on button "New Contact" at bounding box center [853, 151] width 72 height 19
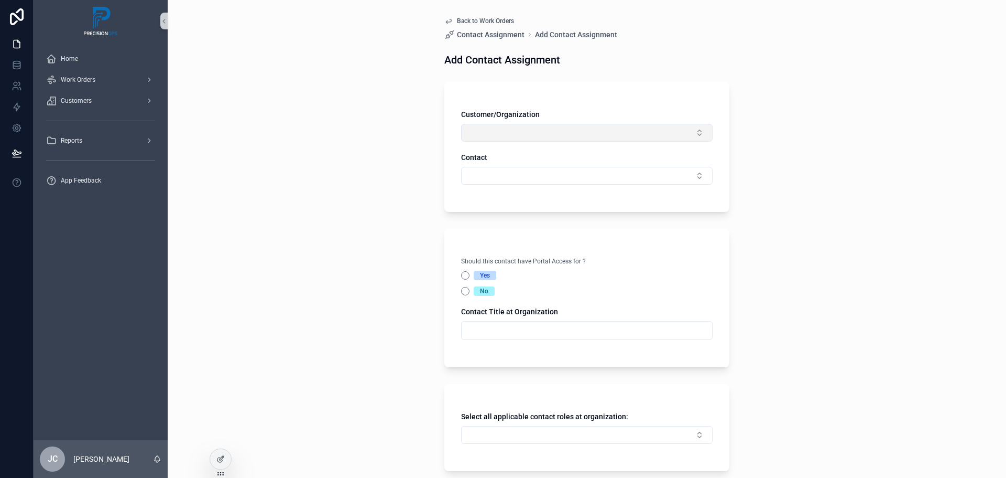
click at [616, 136] on button "Select Button" at bounding box center [587, 133] width 252 height 18
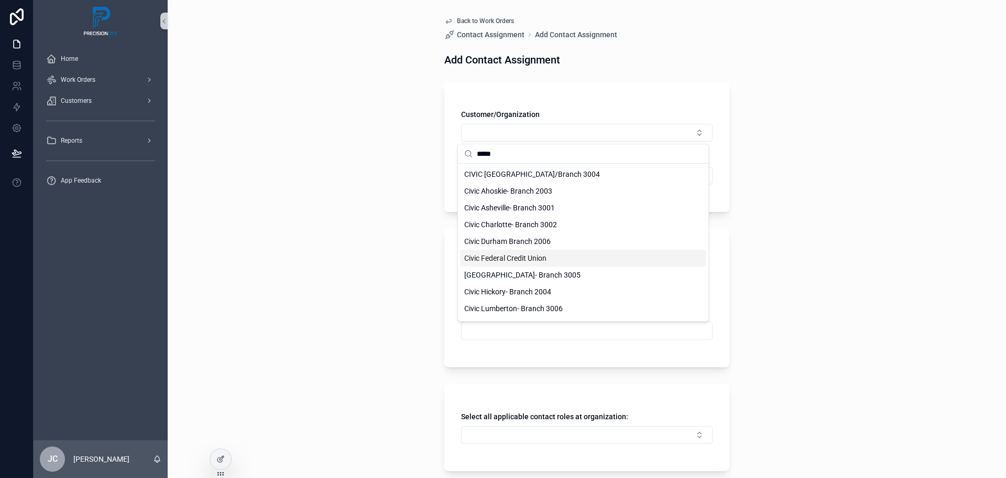
type input "*****"
click at [538, 258] on span "Civic Federal Credit Union" at bounding box center [505, 258] width 82 height 10
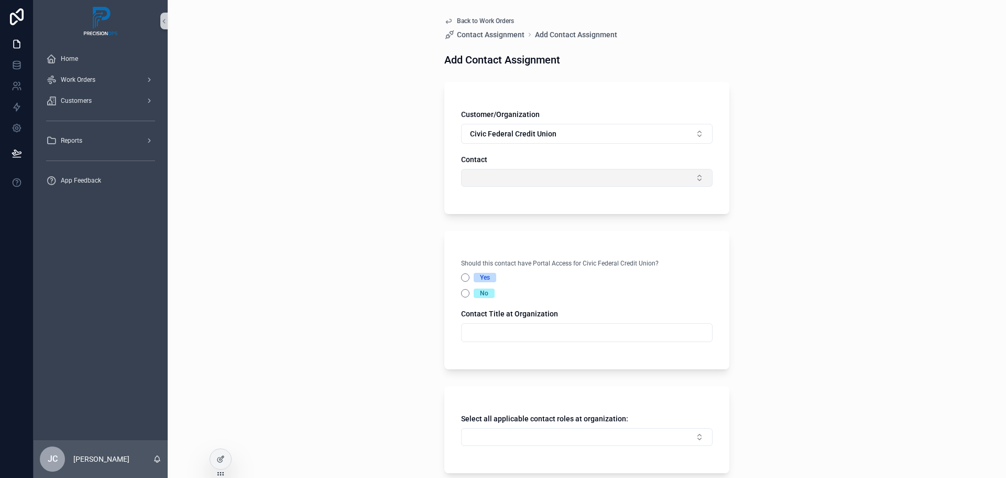
click at [537, 177] on button "Select Button" at bounding box center [587, 178] width 252 height 18
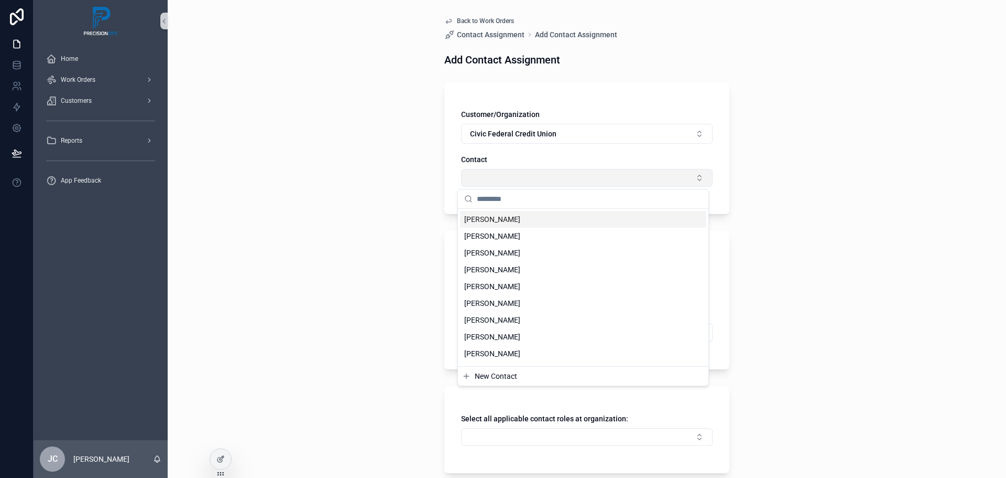
click at [490, 171] on button "Select Button" at bounding box center [587, 178] width 252 height 18
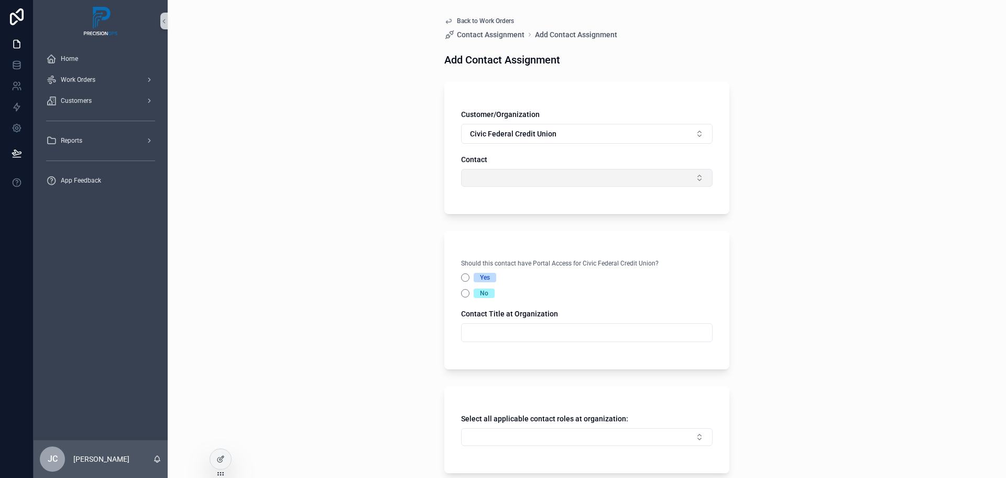
click at [580, 178] on button "Select Button" at bounding box center [587, 178] width 252 height 18
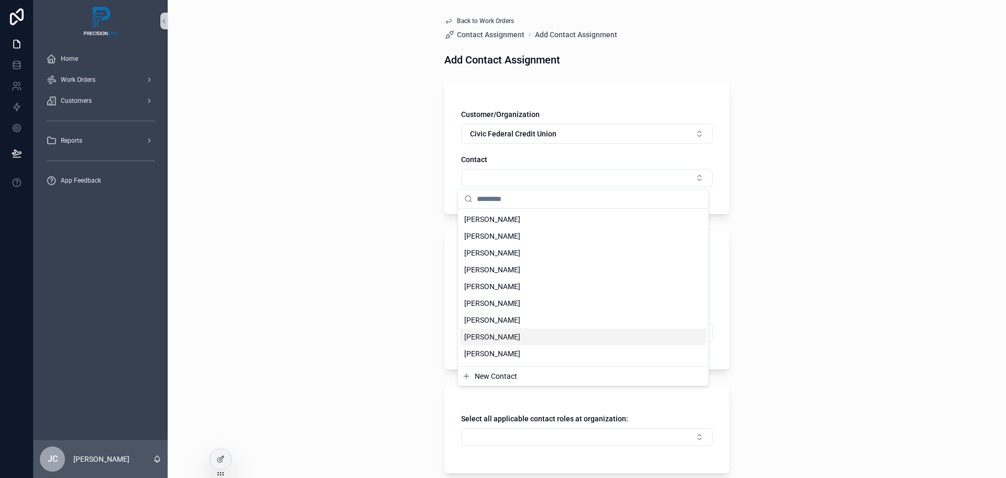
click at [492, 377] on span "New Contact" at bounding box center [496, 376] width 42 height 10
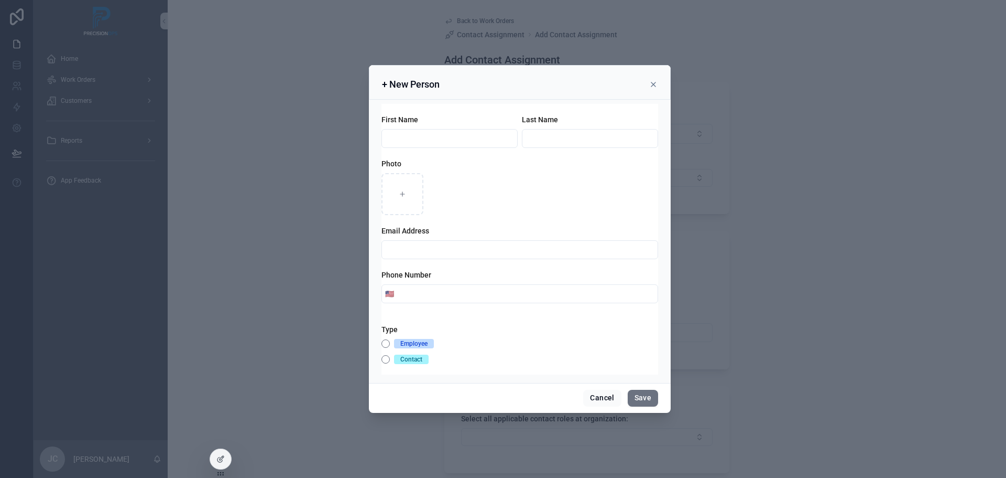
click at [426, 137] on input "scrollable content" at bounding box center [449, 138] width 135 height 15
type input "*******"
click at [388, 360] on button "Contact" at bounding box center [386, 359] width 8 height 8
click at [440, 293] on input "scrollable content" at bounding box center [527, 293] width 261 height 15
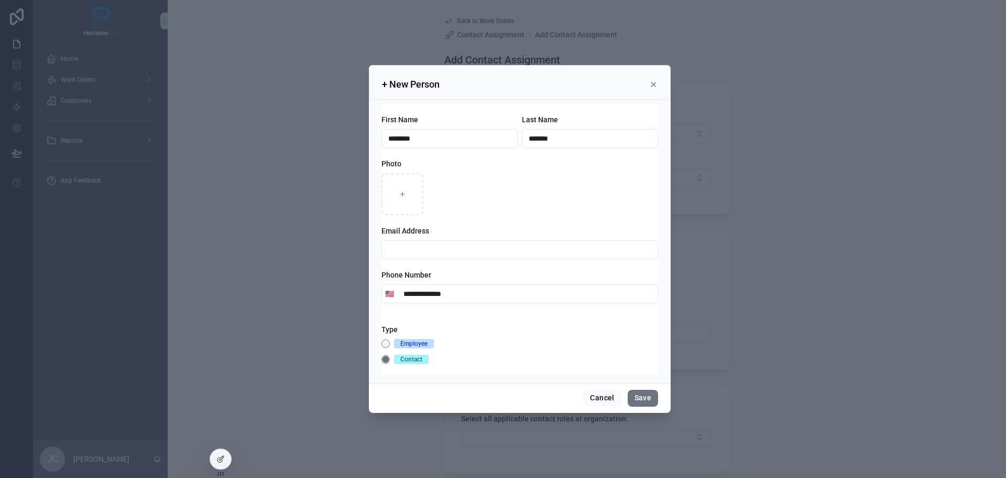
type input "**********"
click at [428, 246] on input "scrollable content" at bounding box center [520, 249] width 276 height 15
click at [589, 354] on div "Employee Contact" at bounding box center [520, 351] width 277 height 25
click at [647, 394] on button "Save" at bounding box center [643, 397] width 30 height 17
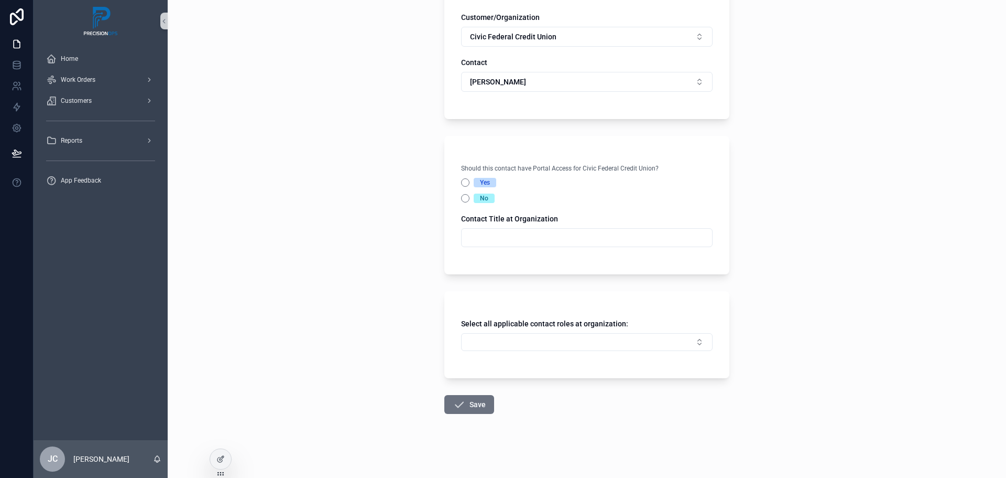
scroll to position [100, 0]
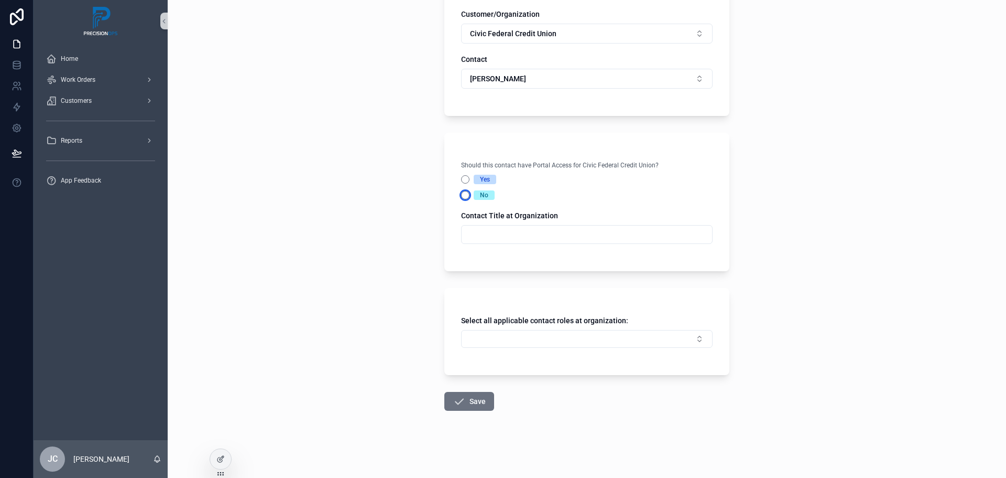
click at [461, 195] on button "No" at bounding box center [465, 195] width 8 height 8
click at [694, 336] on button "Select Button" at bounding box center [587, 339] width 252 height 18
click at [500, 400] on span "Primary Contact" at bounding box center [490, 397] width 53 height 10
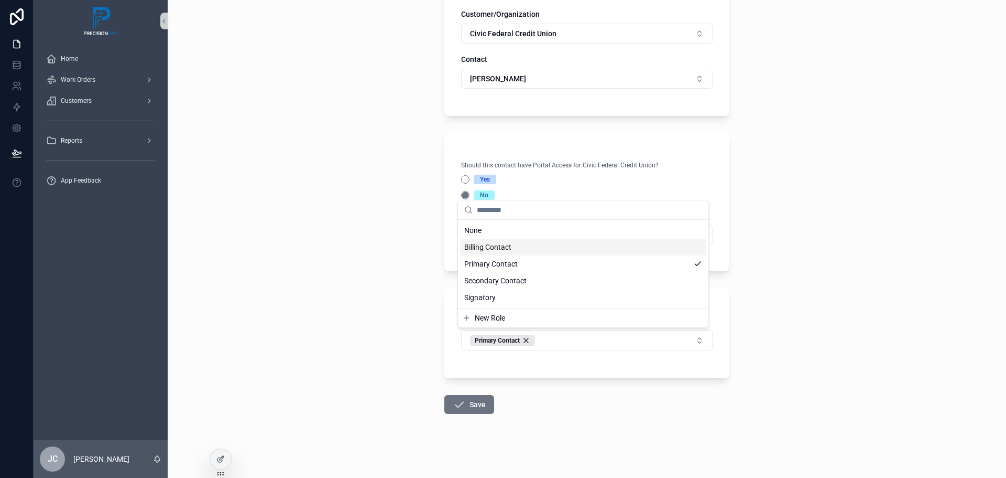
click at [498, 244] on span "Billing Contact" at bounding box center [487, 247] width 47 height 10
click at [384, 267] on div "Back to Work Orders Contact Assignment Add Contact Assignment Add Contact Assig…" at bounding box center [587, 139] width 839 height 478
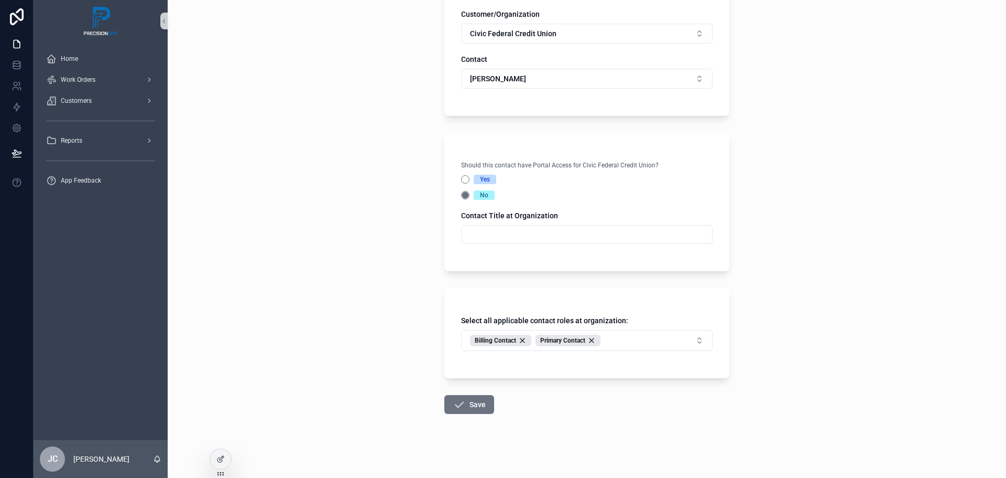
scroll to position [103, 0]
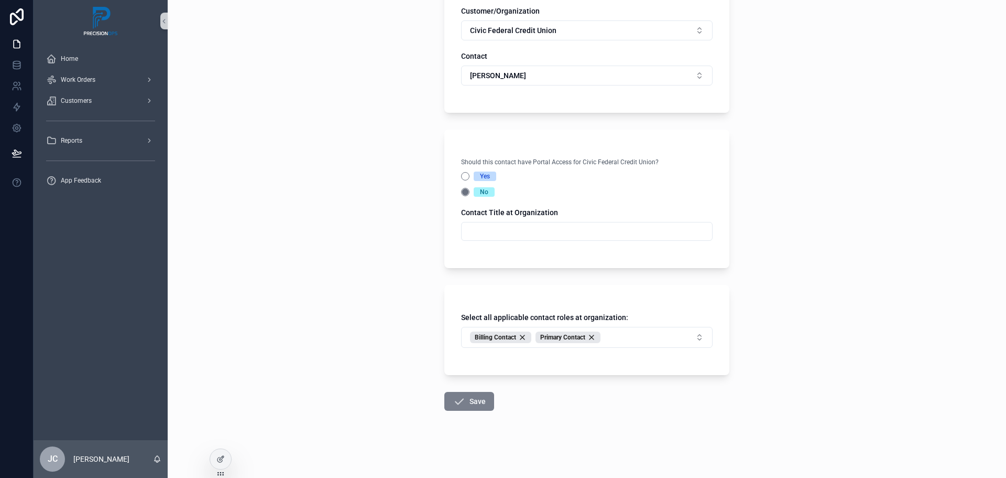
click at [472, 402] on button "Save" at bounding box center [470, 401] width 50 height 19
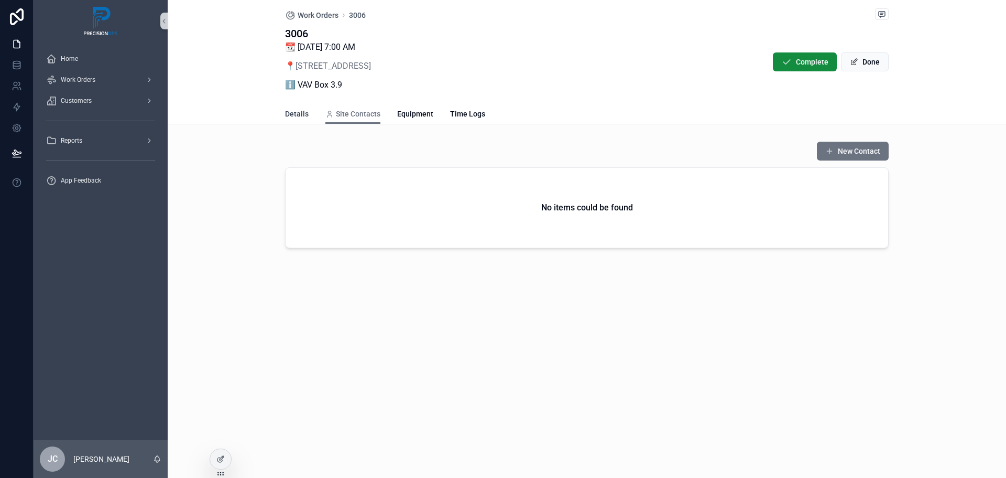
click at [302, 115] on span "Details" at bounding box center [297, 114] width 24 height 10
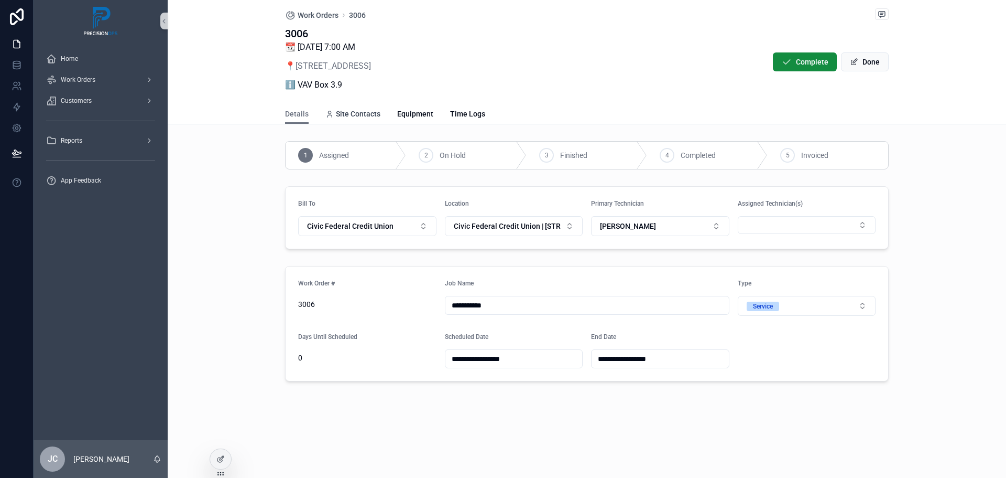
click at [360, 113] on span "Site Contacts" at bounding box center [358, 114] width 45 height 10
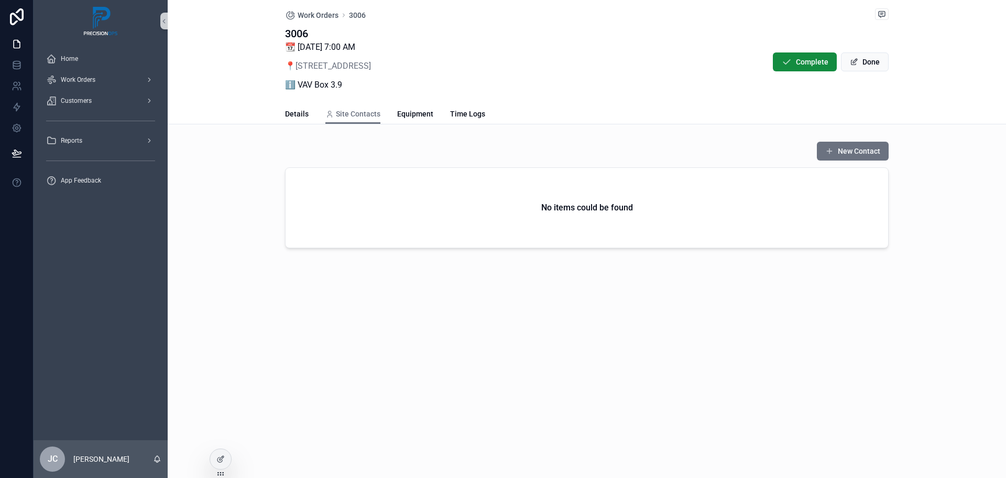
click at [618, 212] on h2 "No items could be found" at bounding box center [588, 207] width 92 height 13
click at [841, 151] on button "New Contact" at bounding box center [853, 151] width 72 height 19
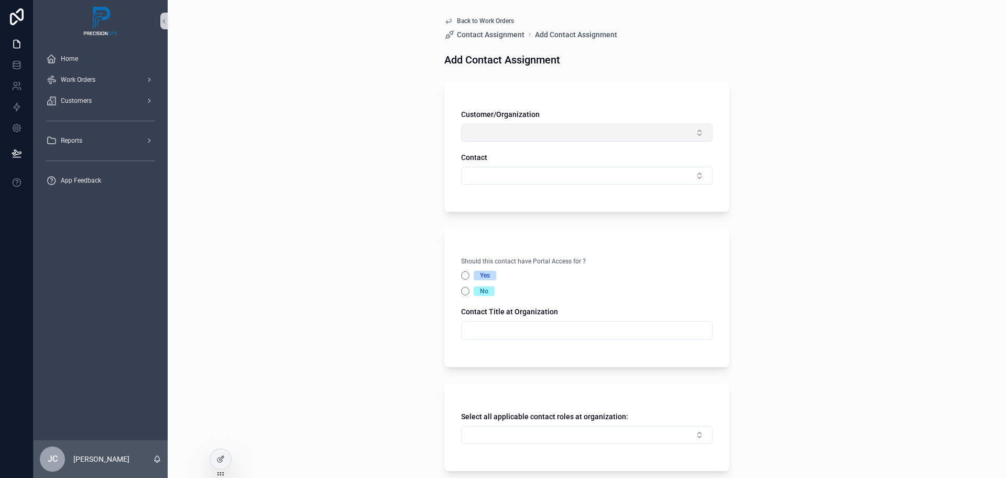
click at [575, 136] on button "Select Button" at bounding box center [587, 133] width 252 height 18
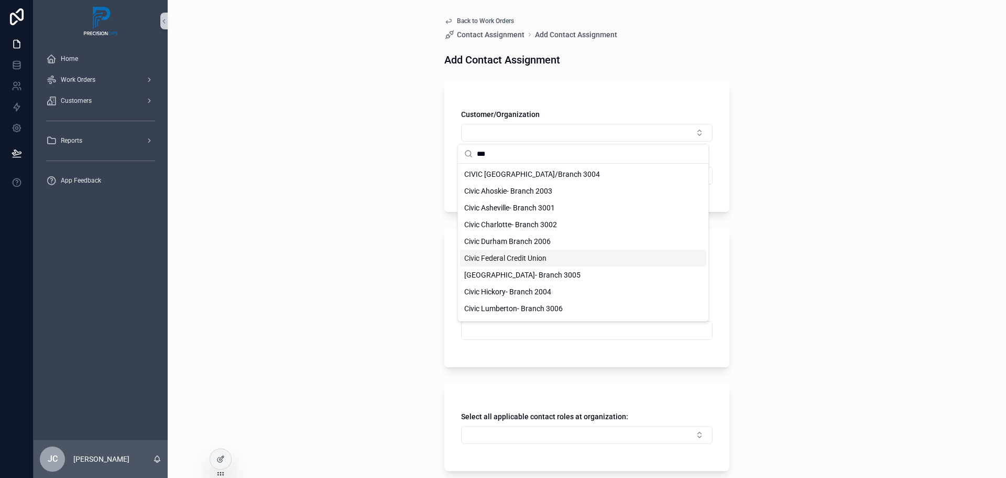
type input "***"
click at [521, 256] on span "Civic Federal Credit Union" at bounding box center [505, 258] width 82 height 10
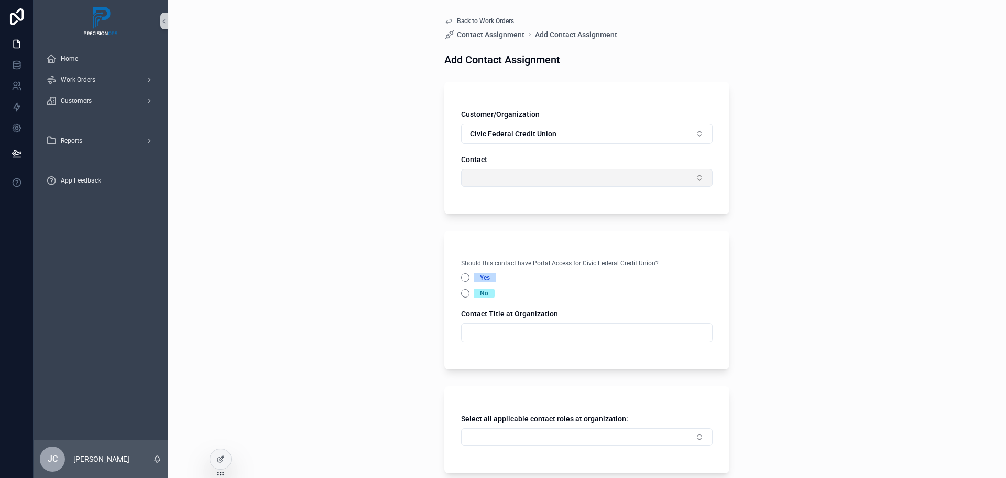
click at [540, 175] on button "Select Button" at bounding box center [587, 178] width 252 height 18
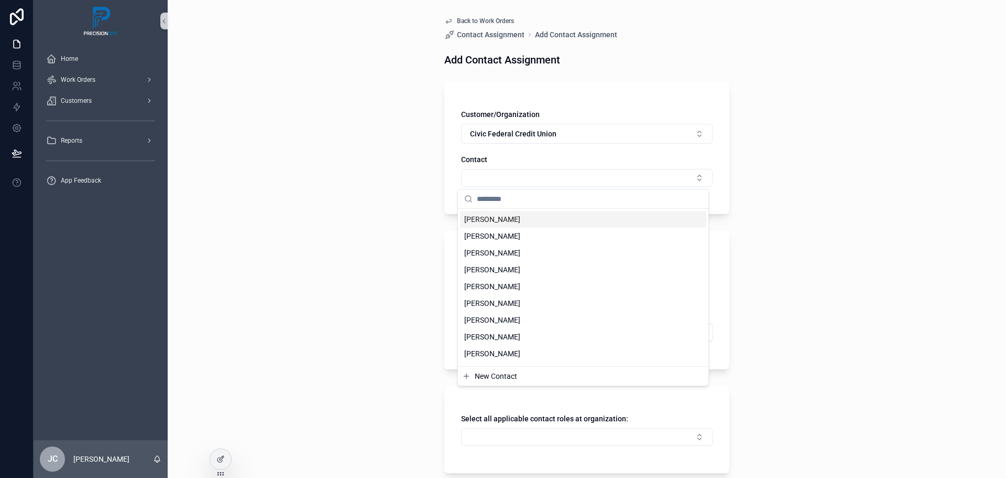
click at [502, 220] on span "[PERSON_NAME]" at bounding box center [492, 219] width 56 height 10
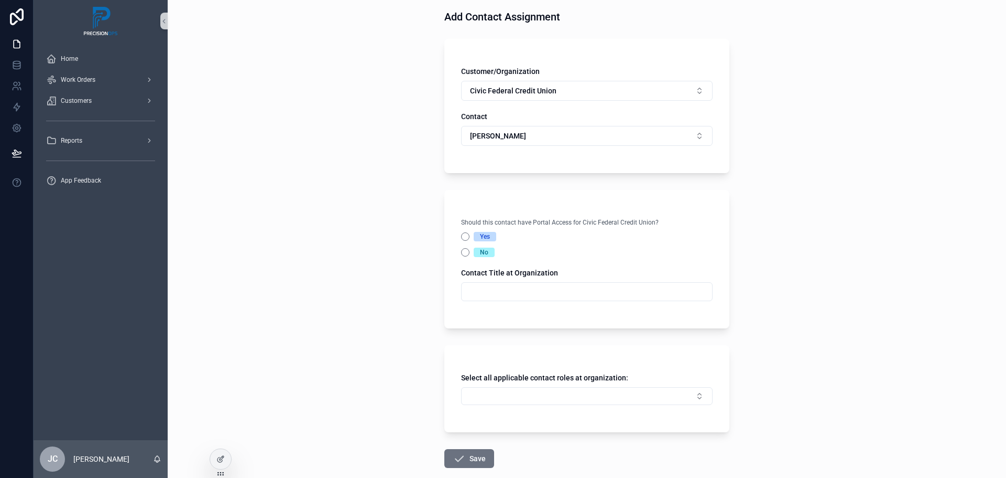
scroll to position [100, 0]
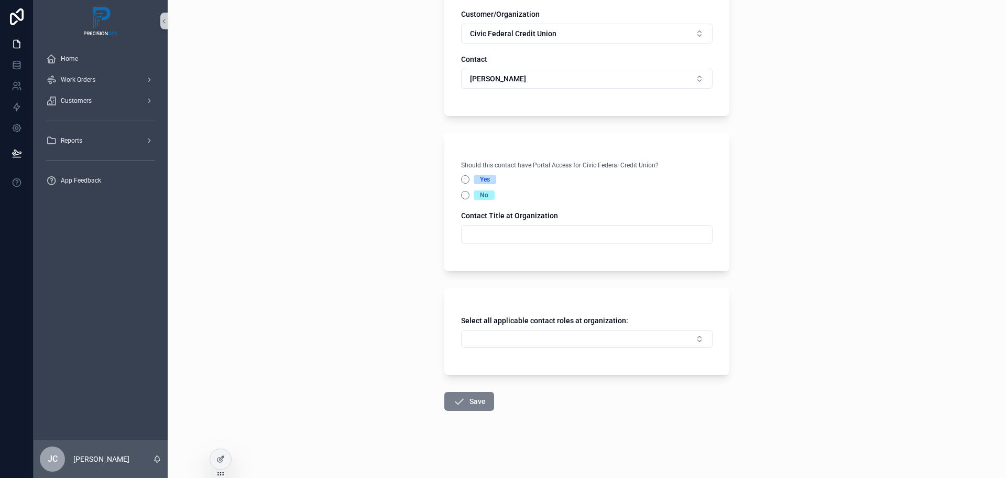
click at [475, 401] on button "Save" at bounding box center [470, 401] width 50 height 19
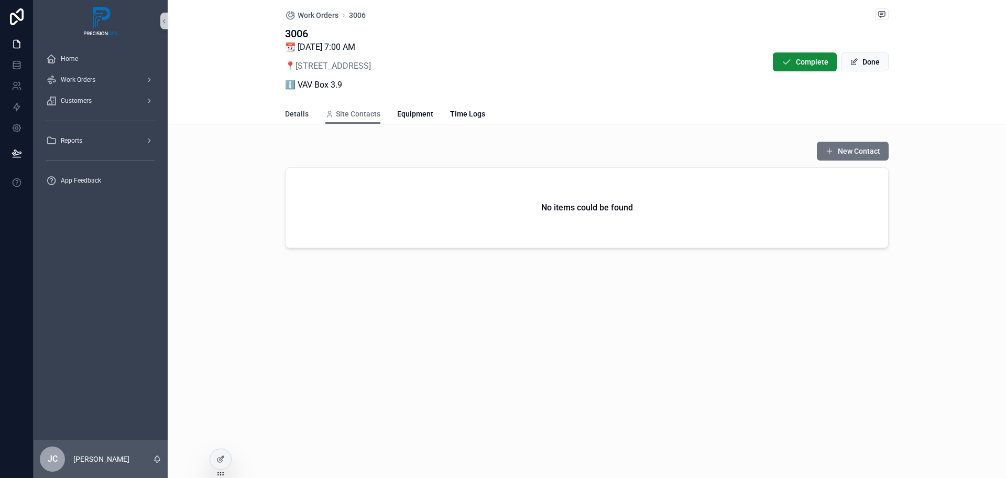
click at [298, 116] on span "Details" at bounding box center [297, 114] width 24 height 10
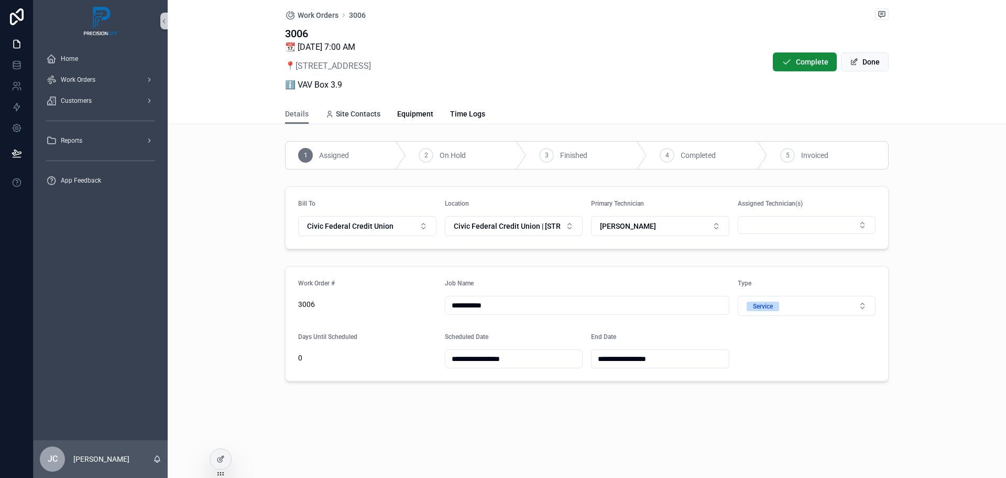
click at [344, 113] on span "Site Contacts" at bounding box center [358, 114] width 45 height 10
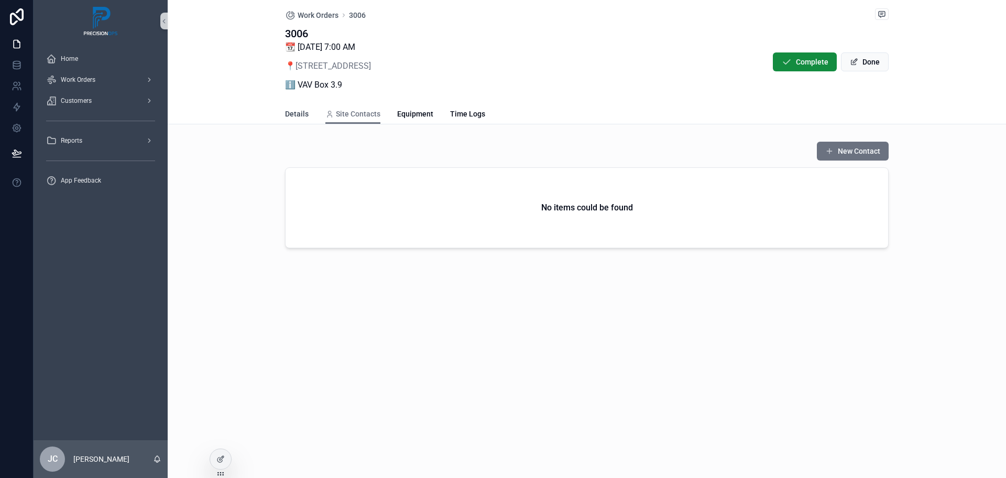
click at [308, 113] on span "Details" at bounding box center [297, 114] width 24 height 10
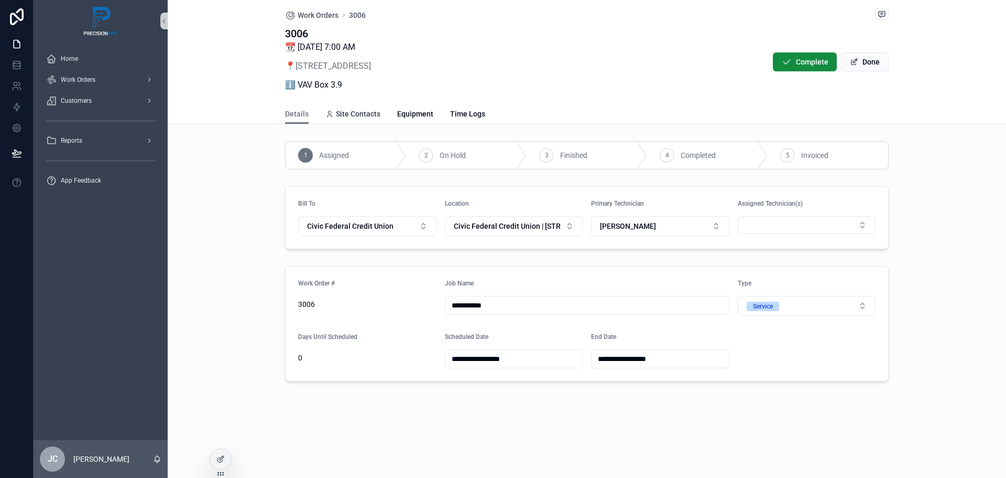
click at [336, 113] on span "Site Contacts" at bounding box center [358, 114] width 45 height 10
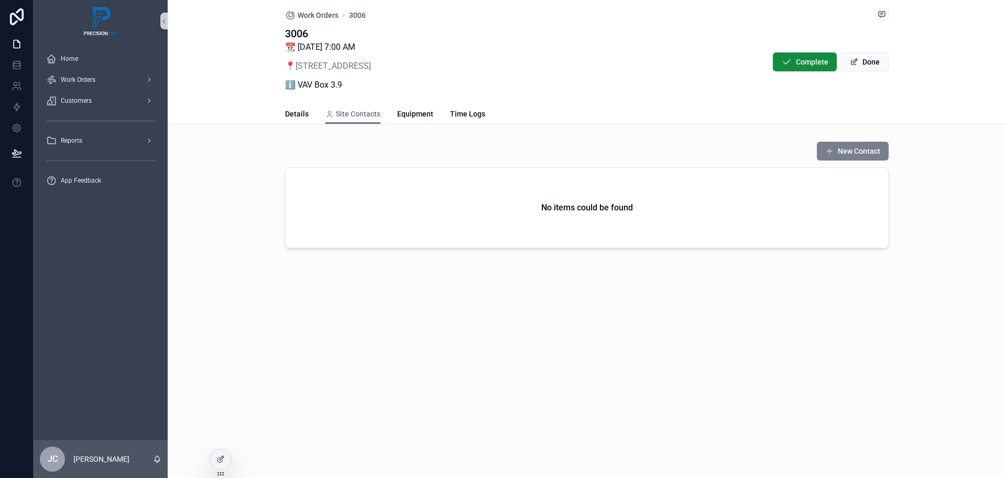
click at [853, 151] on button "New Contact" at bounding box center [853, 151] width 72 height 19
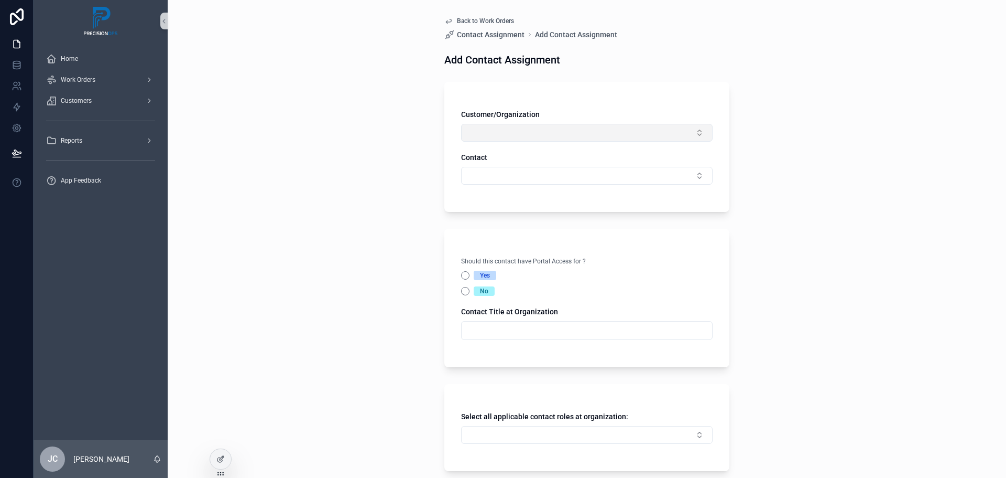
click at [622, 137] on button "Select Button" at bounding box center [587, 133] width 252 height 18
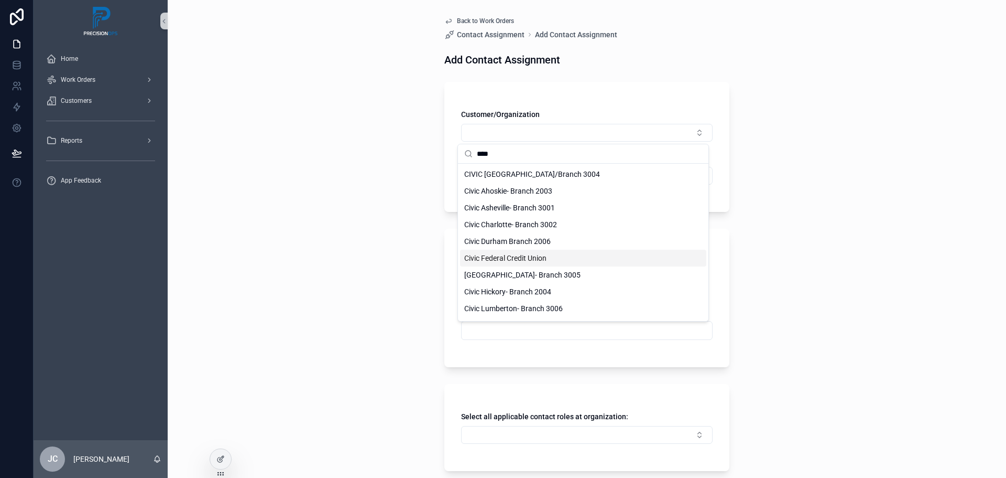
type input "****"
click at [548, 263] on div "Civic Federal Credit Union" at bounding box center [583, 258] width 246 height 17
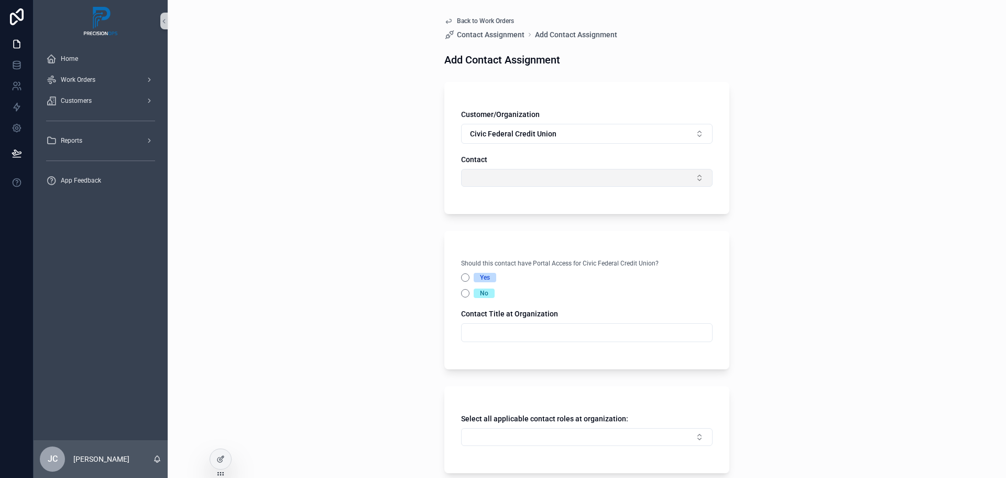
click at [516, 182] on button "Select Button" at bounding box center [587, 178] width 252 height 18
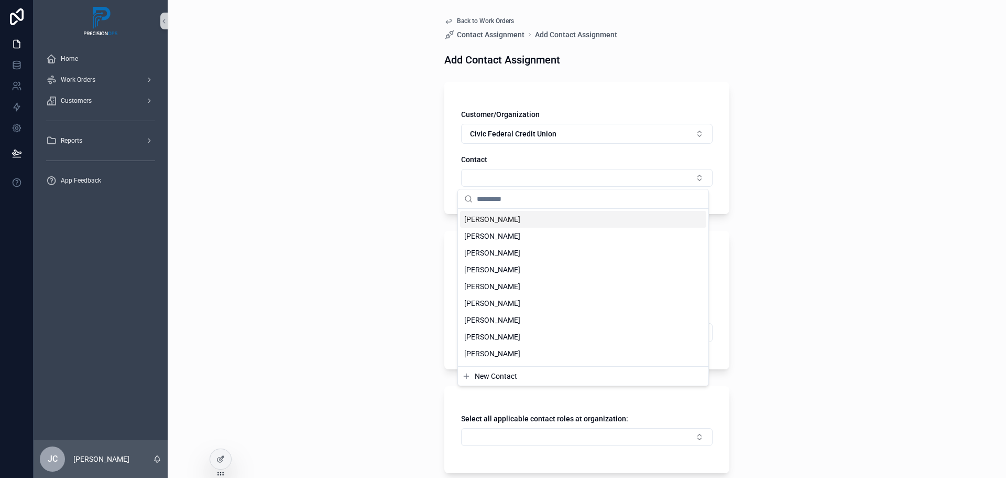
click at [501, 217] on span "[PERSON_NAME]" at bounding box center [492, 219] width 56 height 10
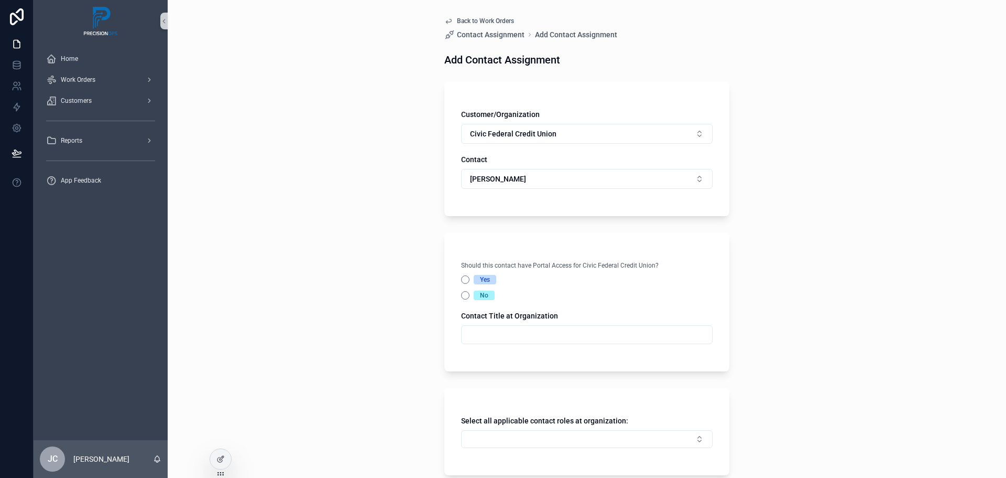
click at [423, 208] on div "Back to Work Orders Contact Assignment Add Contact Assignment Add Contact Assig…" at bounding box center [587, 239] width 839 height 478
click at [400, 193] on div "Back to Work Orders Contact Assignment Add Contact Assignment Add Contact Assig…" at bounding box center [587, 239] width 839 height 478
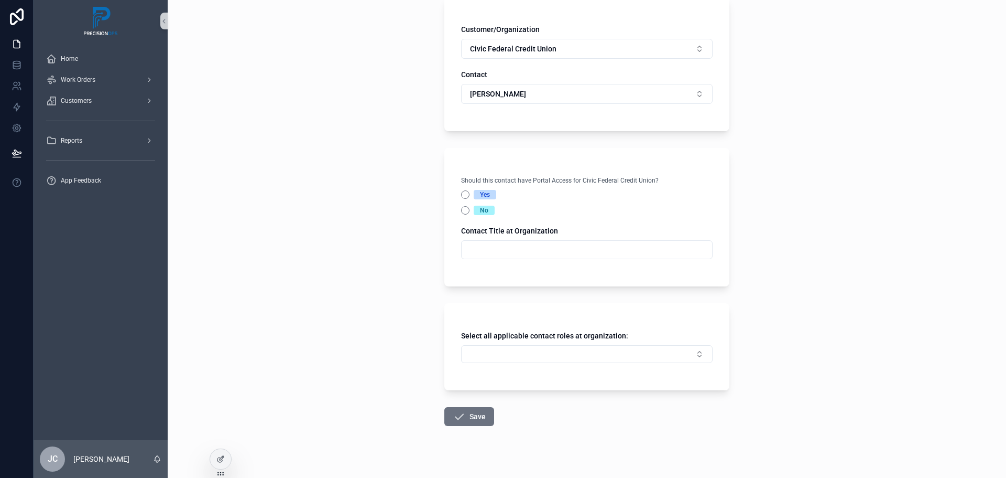
scroll to position [100, 0]
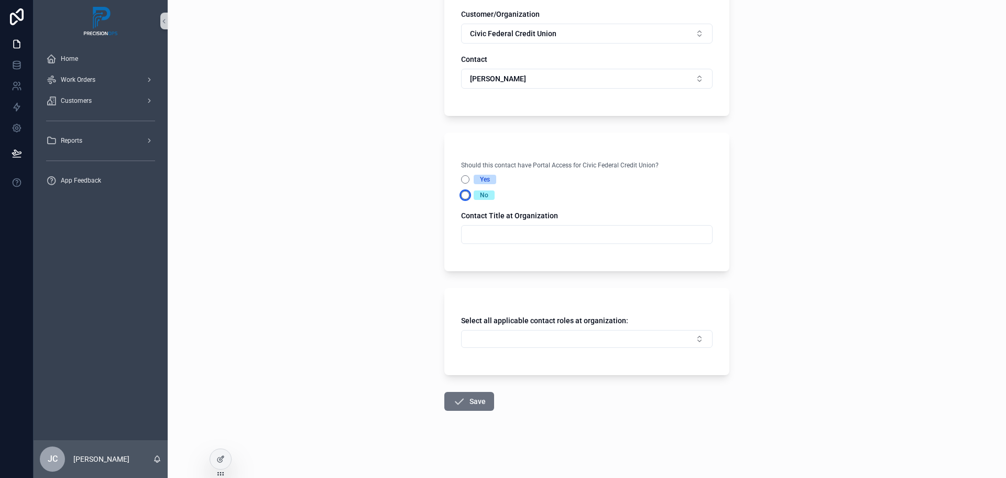
click at [461, 198] on button "No" at bounding box center [465, 195] width 8 height 8
click at [514, 338] on button "Select Button" at bounding box center [587, 339] width 252 height 18
click at [503, 378] on span "Billing Contact" at bounding box center [487, 380] width 47 height 10
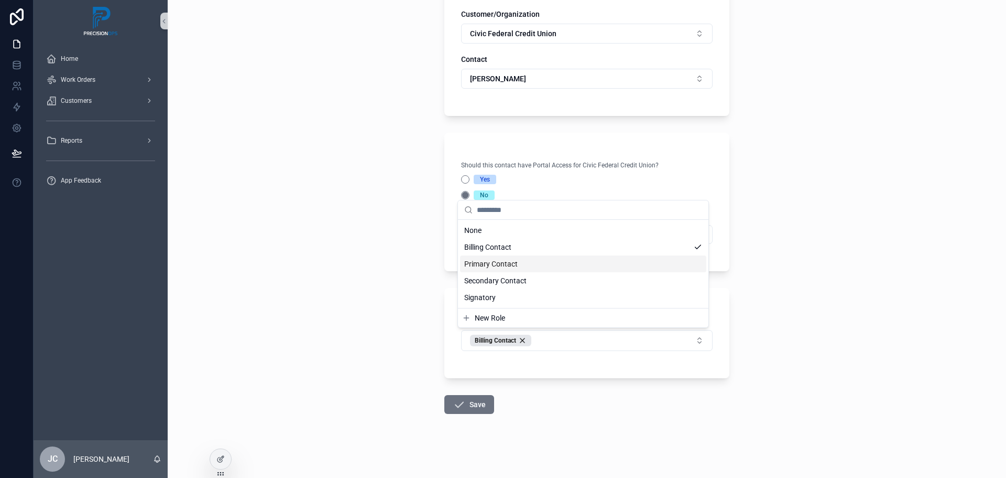
click at [516, 266] on span "Primary Contact" at bounding box center [490, 263] width 53 height 10
click at [471, 407] on div "Home Work Orders Customers Reports App Feedback [PERSON_NAME] Back to Work Orde…" at bounding box center [520, 239] width 973 height 478
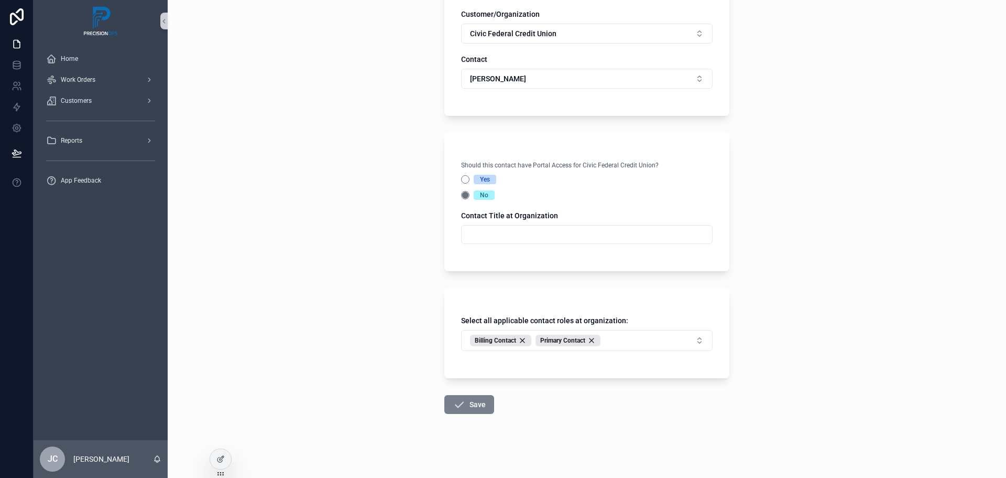
click at [470, 405] on button "Save" at bounding box center [470, 404] width 50 height 19
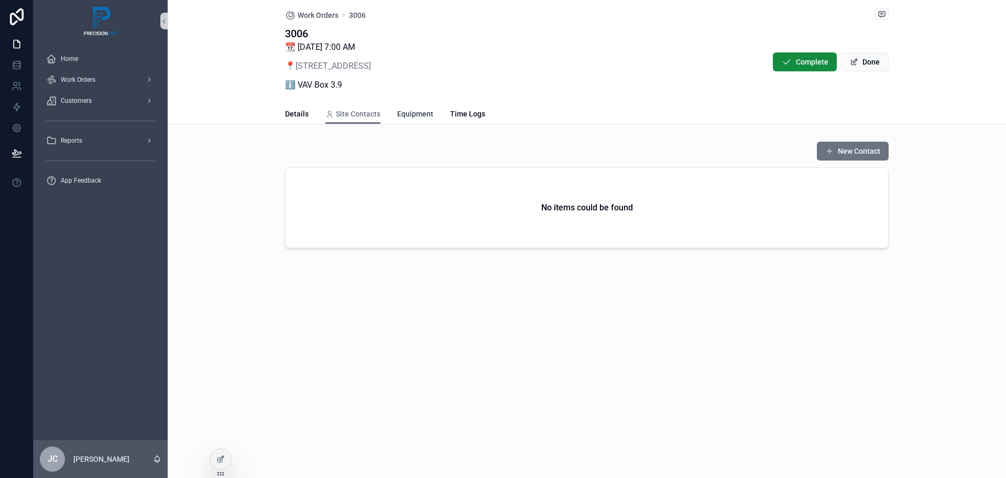
click at [423, 111] on span "Equipment" at bounding box center [415, 114] width 36 height 10
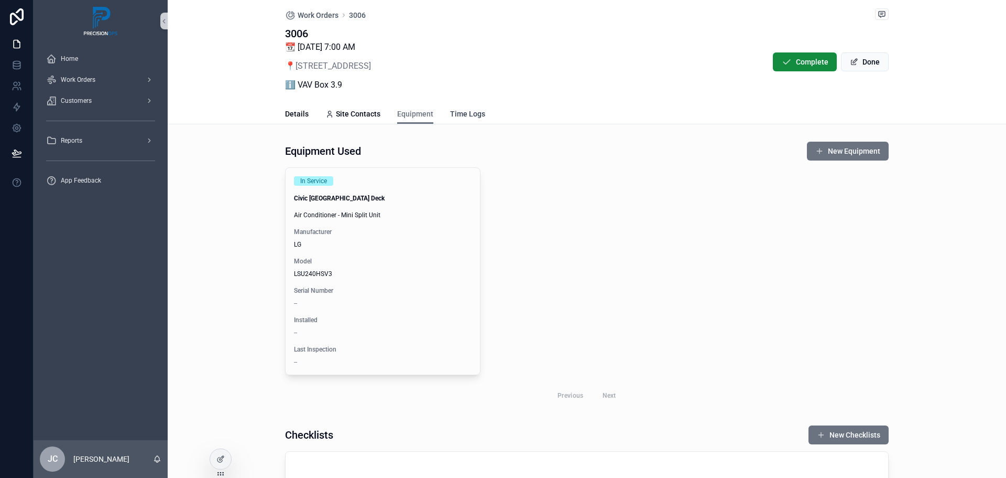
click at [463, 115] on span "Time Logs" at bounding box center [467, 114] width 35 height 10
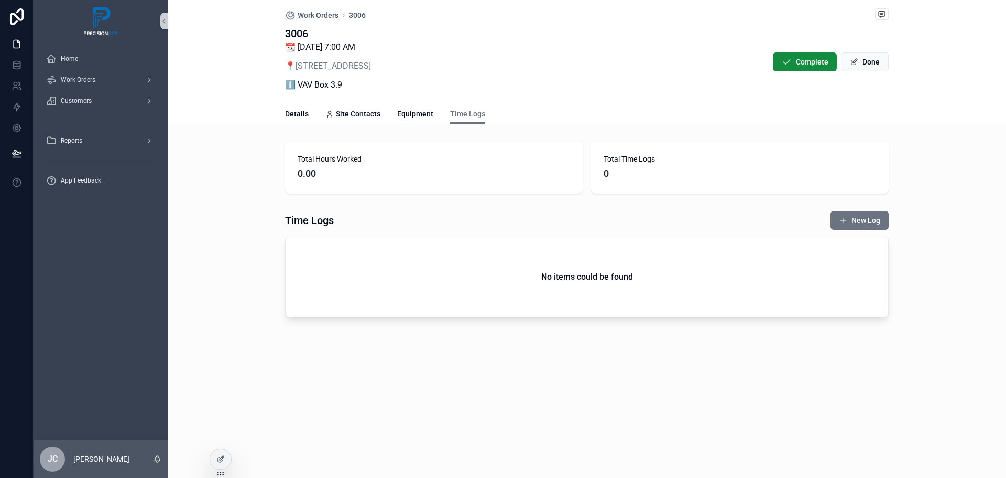
click at [311, 7] on div "Work Orders 3006 3006 📆 [DATE] 7:00 AM 📍 [STREET_ADDRESS] ℹ️ VAV Box 3.9 Comple…" at bounding box center [587, 52] width 604 height 104
click at [314, 20] on span "Work Orders" at bounding box center [318, 15] width 41 height 10
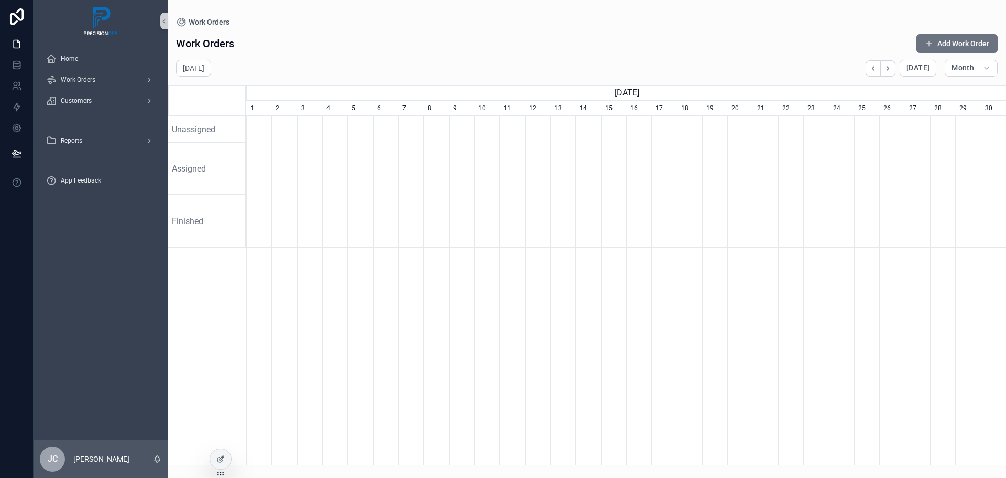
scroll to position [0, 760]
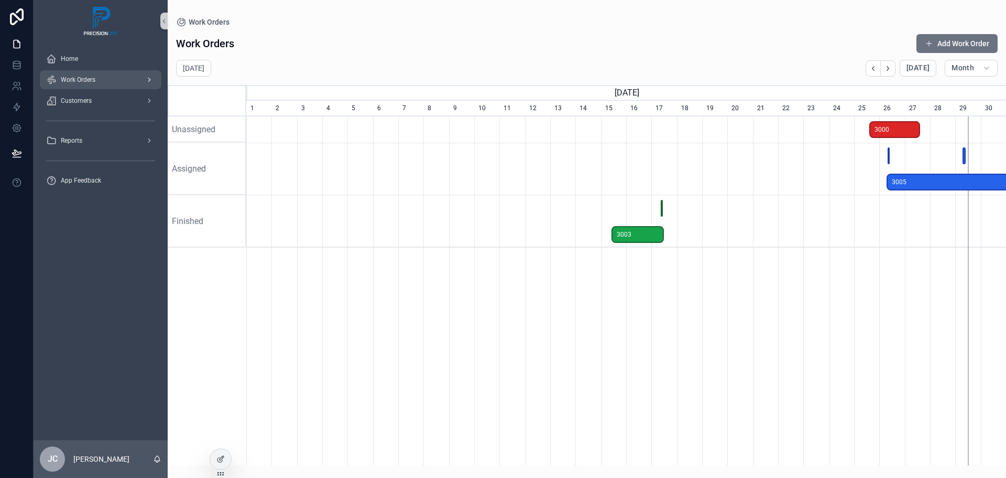
click at [93, 75] on span "Work Orders" at bounding box center [78, 79] width 35 height 8
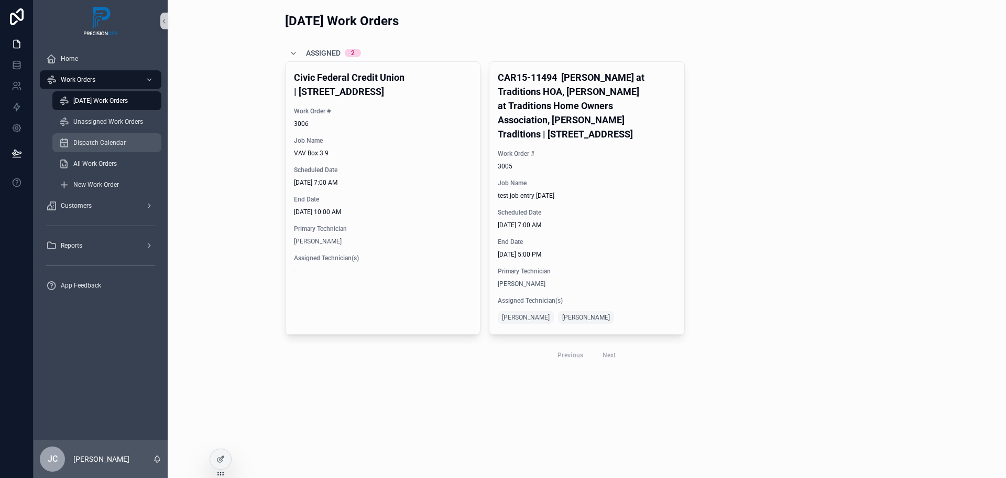
click at [95, 138] on span "Dispatch Calendar" at bounding box center [99, 142] width 52 height 8
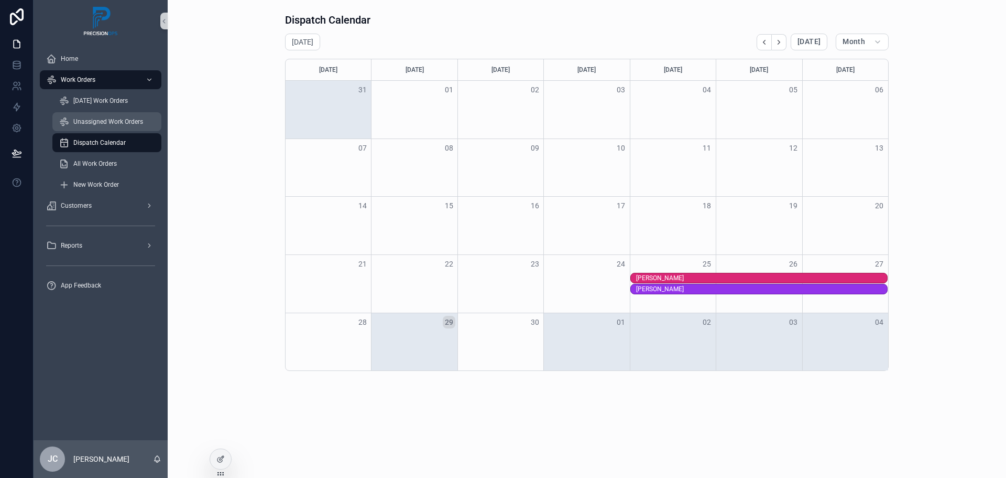
click at [104, 120] on span "Unassigned Work Orders" at bounding box center [108, 121] width 70 height 8
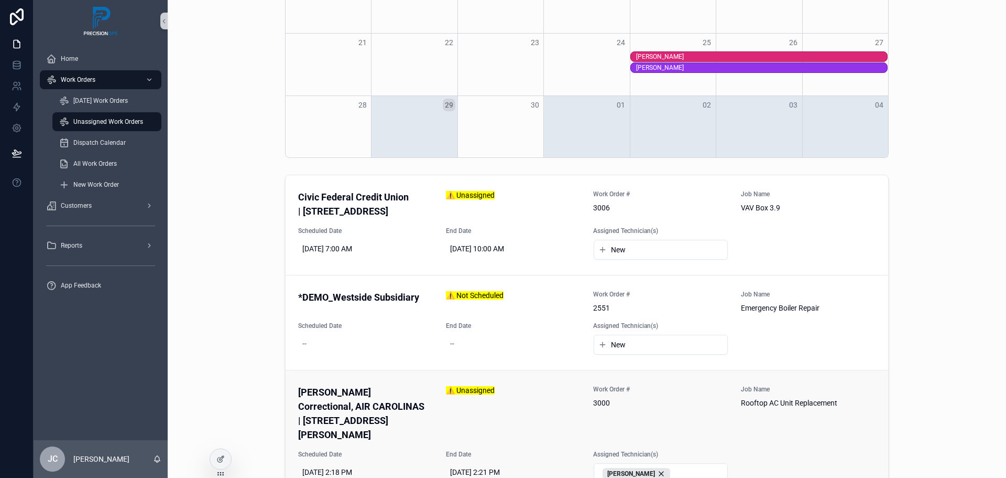
scroll to position [182, 0]
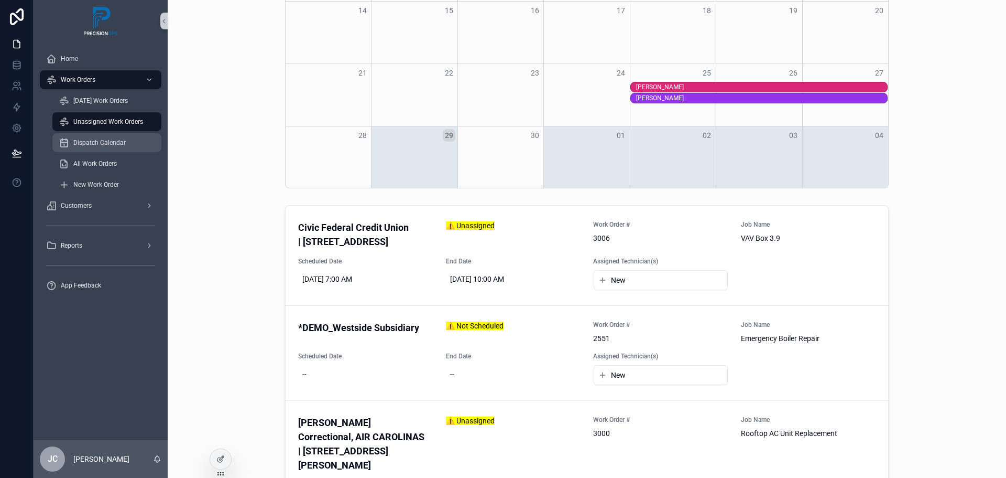
click at [107, 144] on span "Dispatch Calendar" at bounding box center [99, 142] width 52 height 8
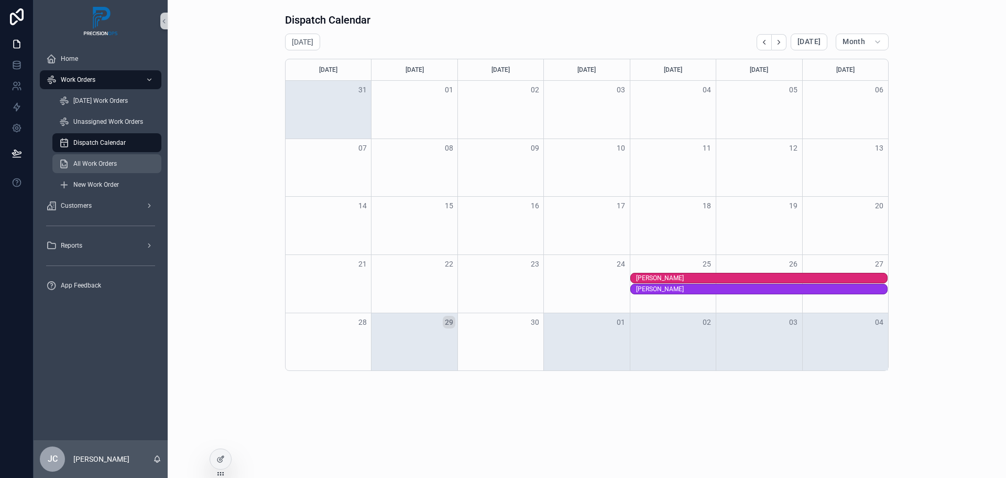
click at [95, 162] on span "All Work Orders" at bounding box center [95, 163] width 44 height 8
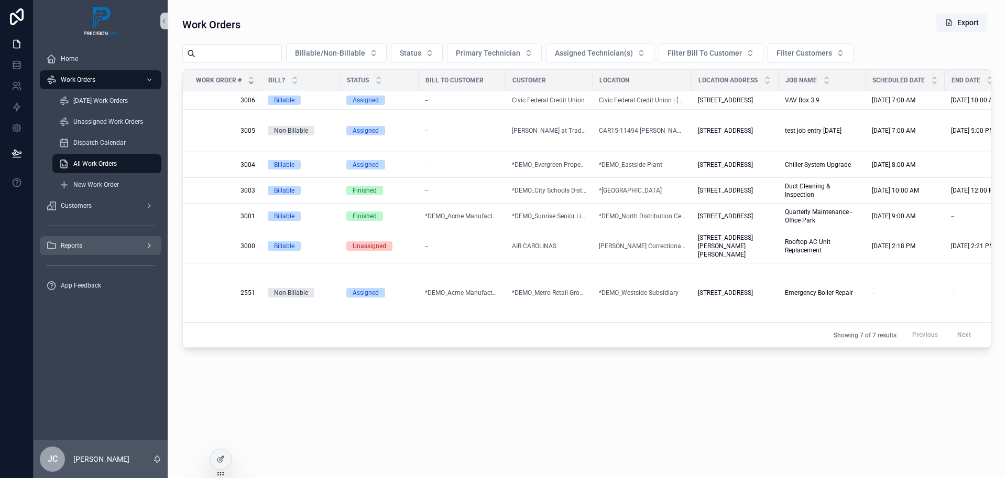
click at [85, 250] on div "Reports" at bounding box center [100, 245] width 109 height 17
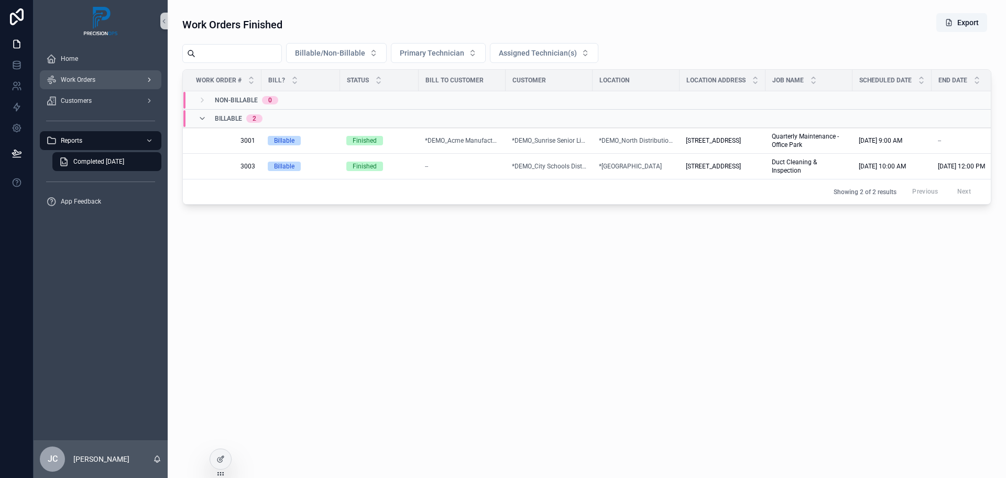
click at [82, 82] on span "Work Orders" at bounding box center [78, 79] width 35 height 8
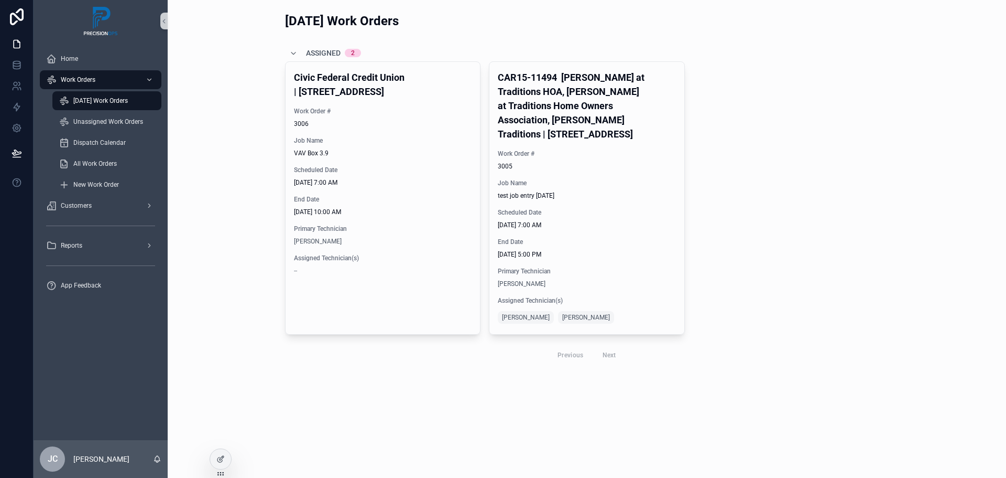
click at [98, 98] on span "[DATE] Work Orders" at bounding box center [100, 100] width 55 height 8
click at [404, 207] on div "End Date [DATE] 10:00 AM" at bounding box center [383, 205] width 178 height 21
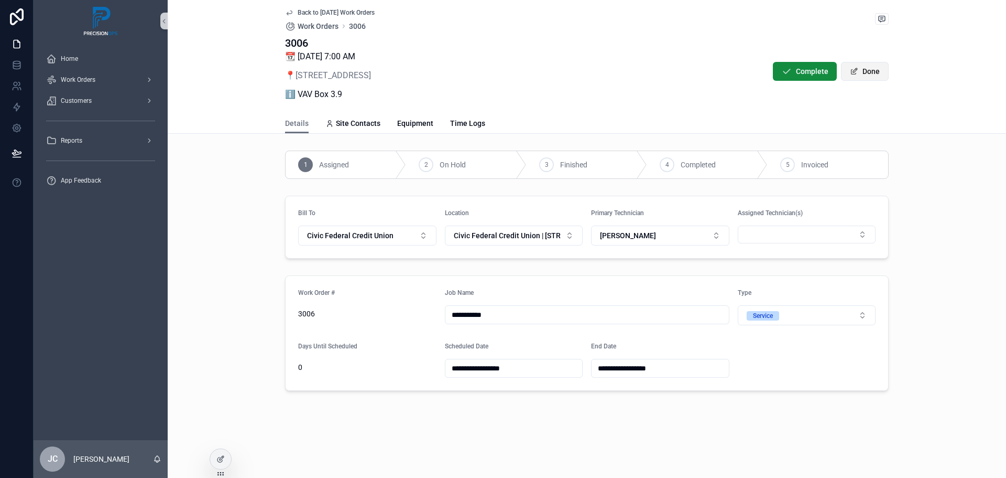
click at [868, 72] on button "Done" at bounding box center [865, 71] width 48 height 19
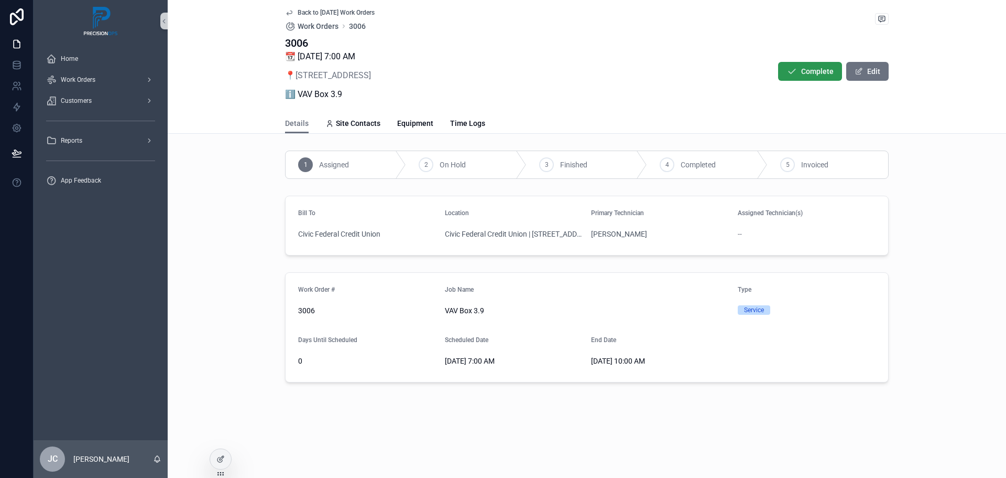
click at [825, 72] on span "Complete" at bounding box center [818, 71] width 33 height 10
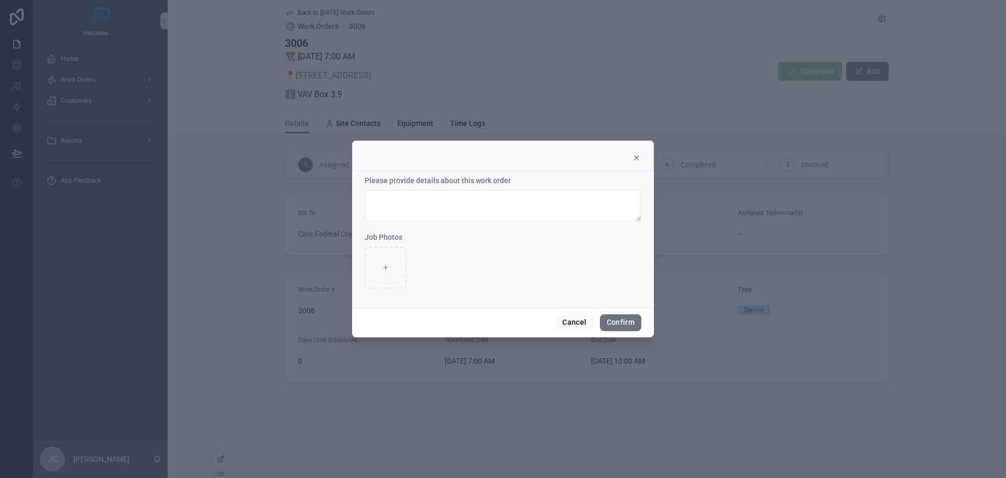
click at [636, 157] on icon at bounding box center [637, 158] width 4 height 4
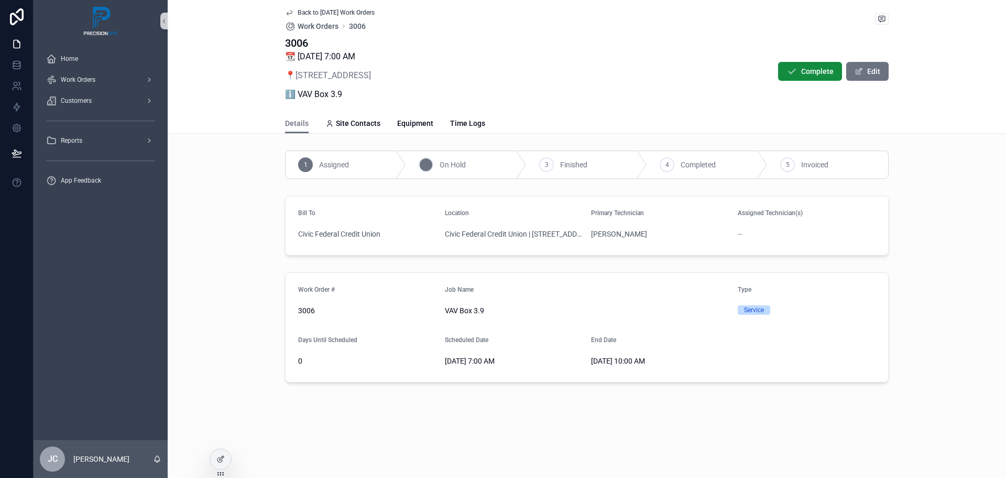
click at [429, 164] on div "2" at bounding box center [426, 164] width 15 height 15
click at [460, 165] on span "On Hold" at bounding box center [453, 164] width 26 height 10
click at [424, 164] on div "2" at bounding box center [426, 164] width 15 height 15
